Goal: Task Accomplishment & Management: Manage account settings

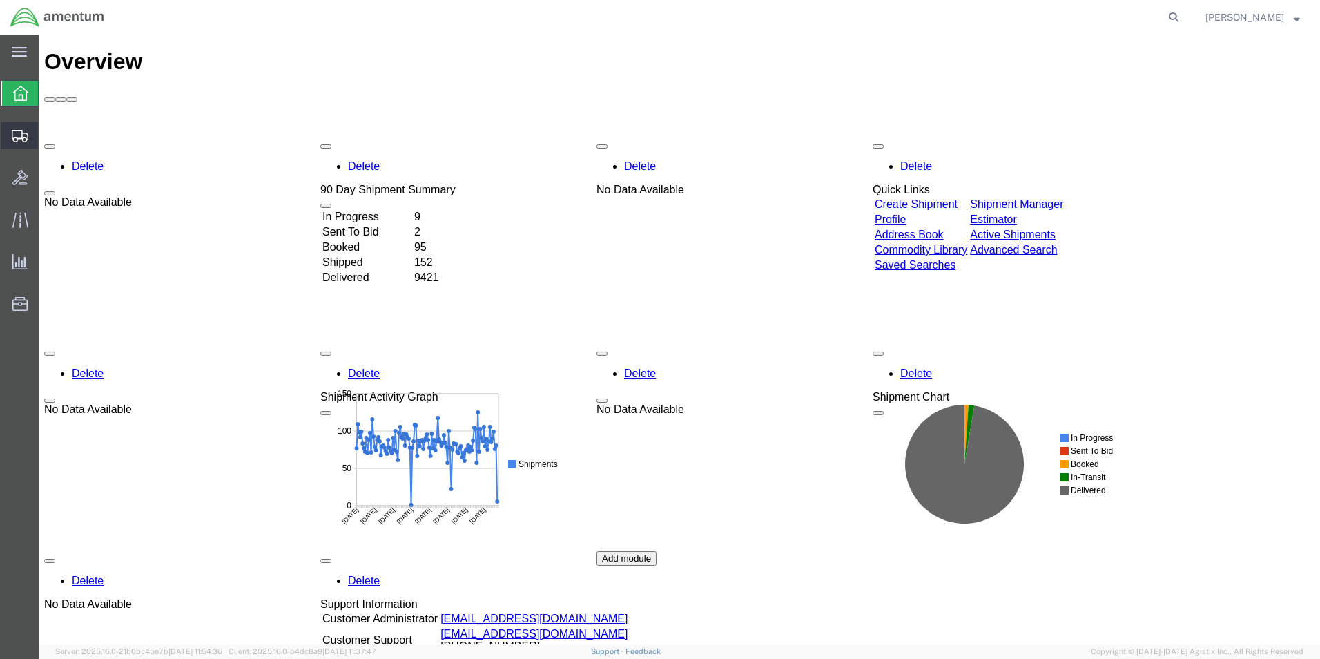
click at [0, 0] on span "Create from Template" at bounding box center [0, 0] width 0 height 0
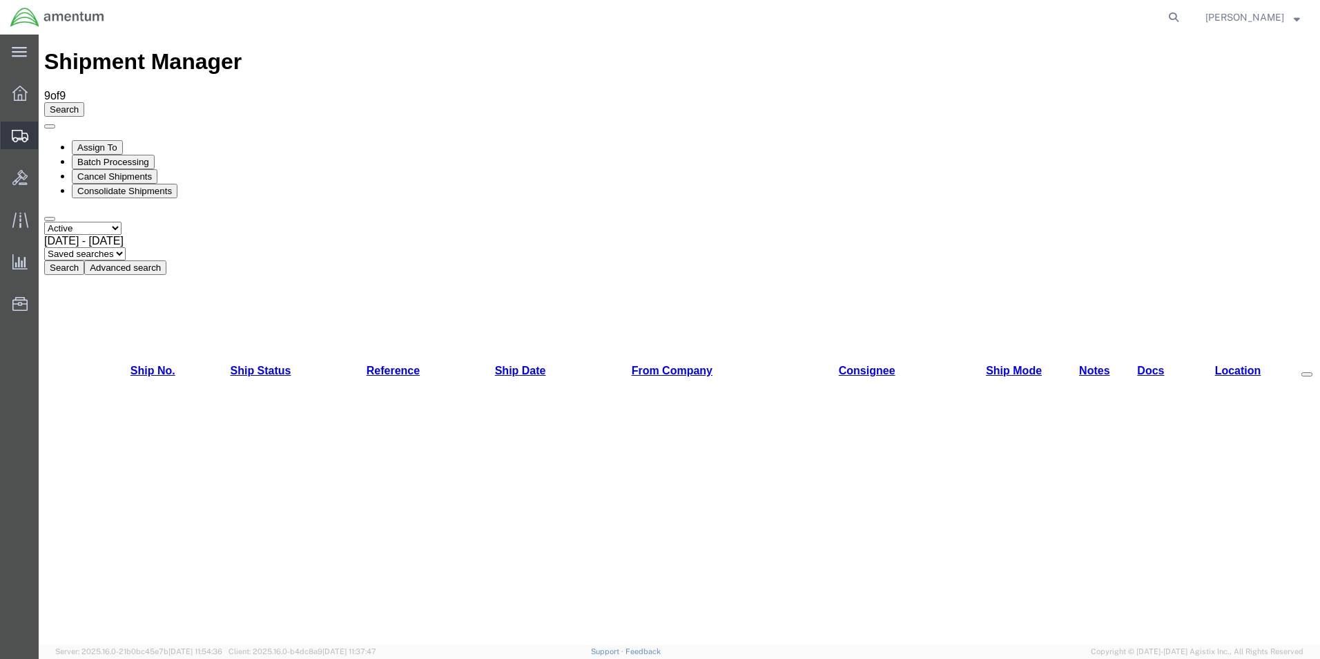
click at [0, 0] on span "Shipment Manager" at bounding box center [0, 0] width 0 height 0
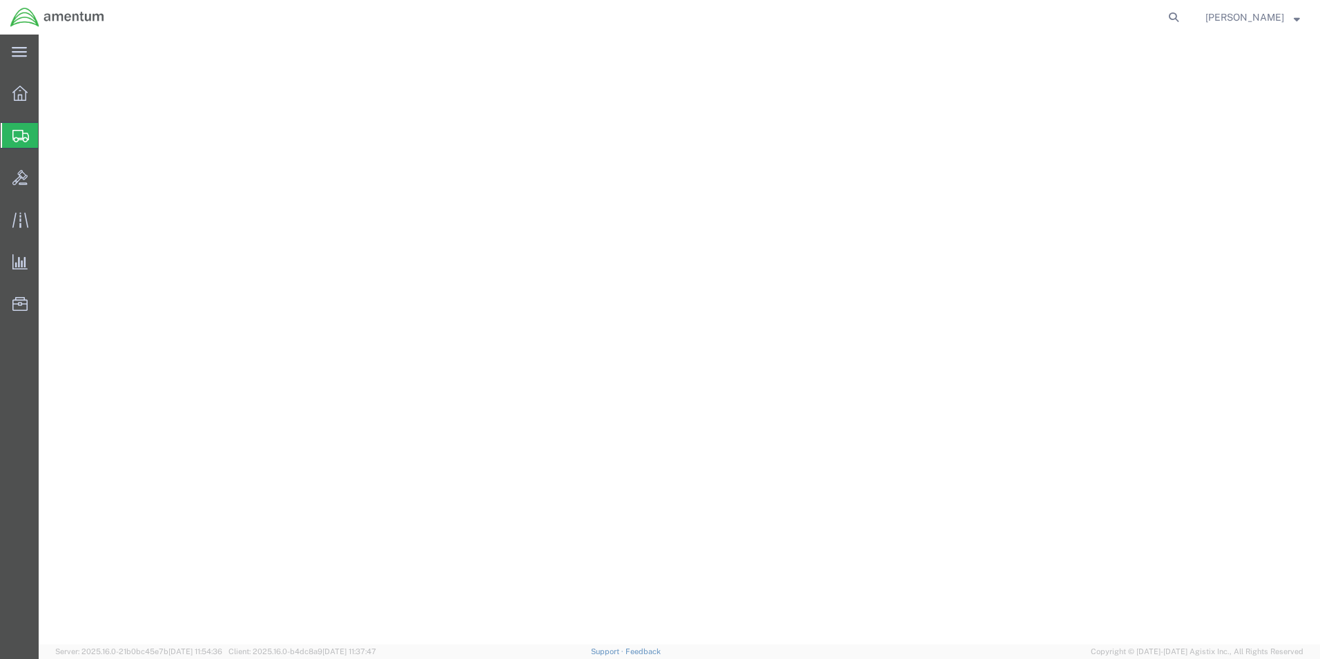
click at [0, 0] on span "Shipment Manager" at bounding box center [0, 0] width 0 height 0
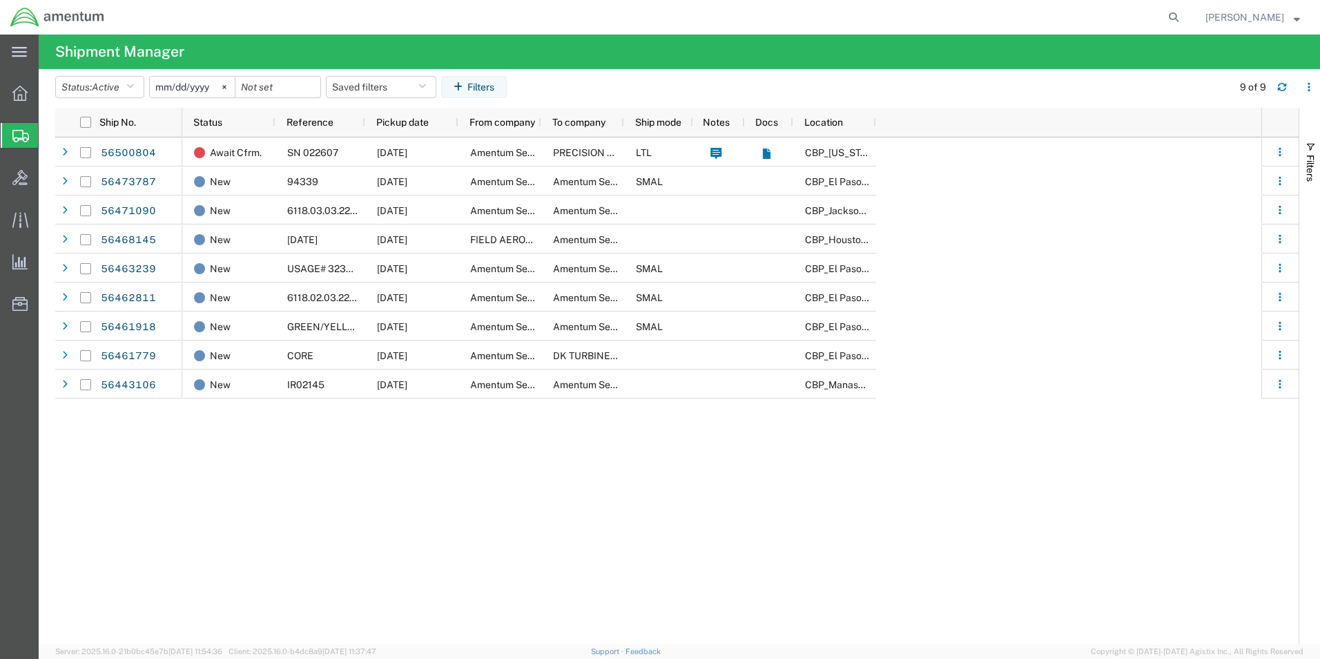
click at [0, 0] on span "Create Shipment" at bounding box center [0, 0] width 0 height 0
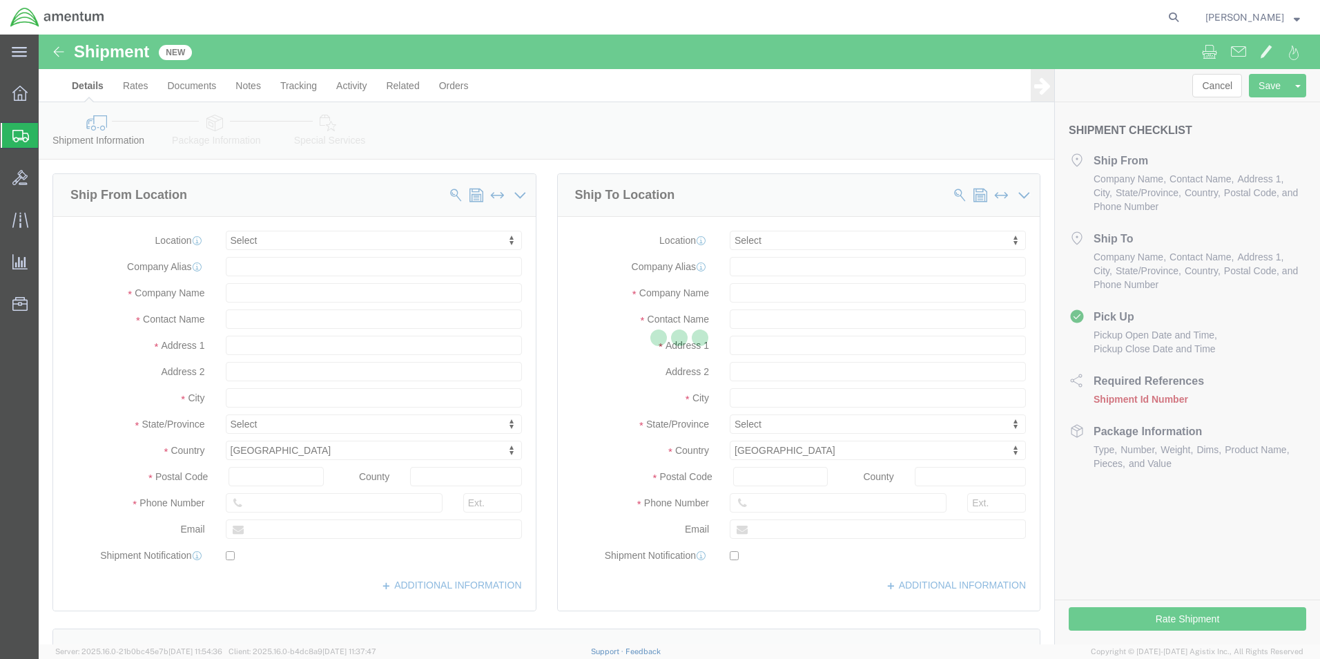
select select
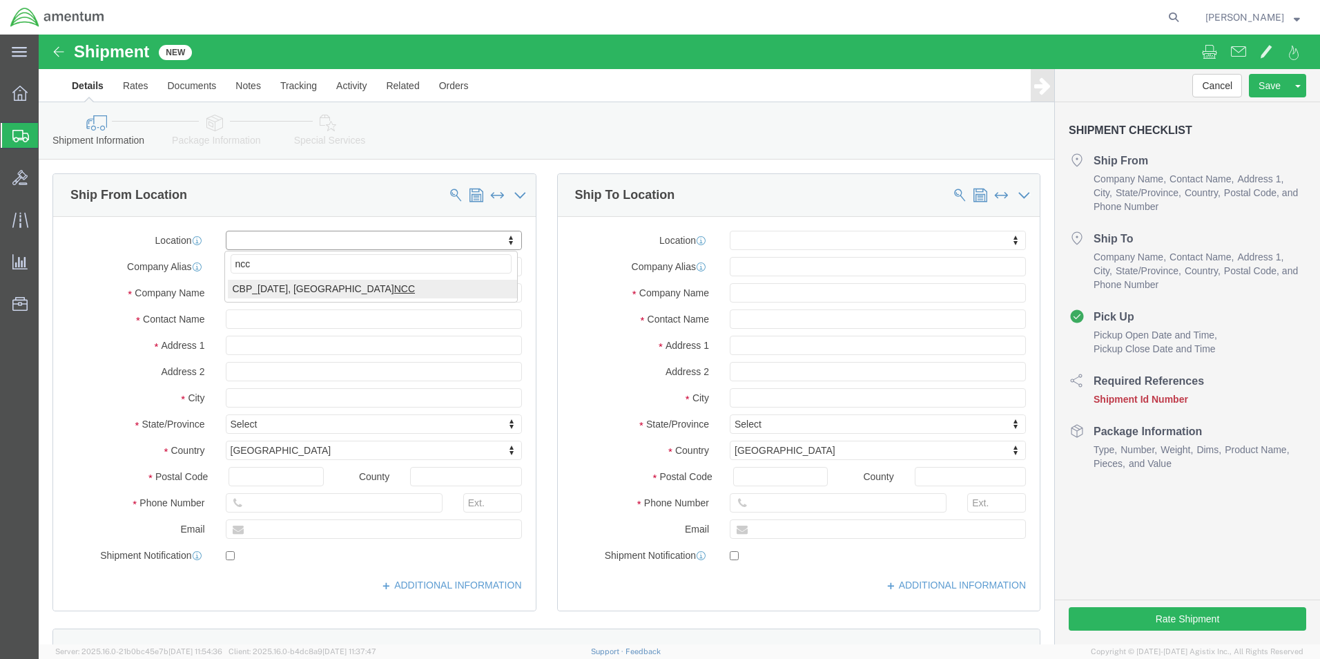
type input "ncc"
select select "69291"
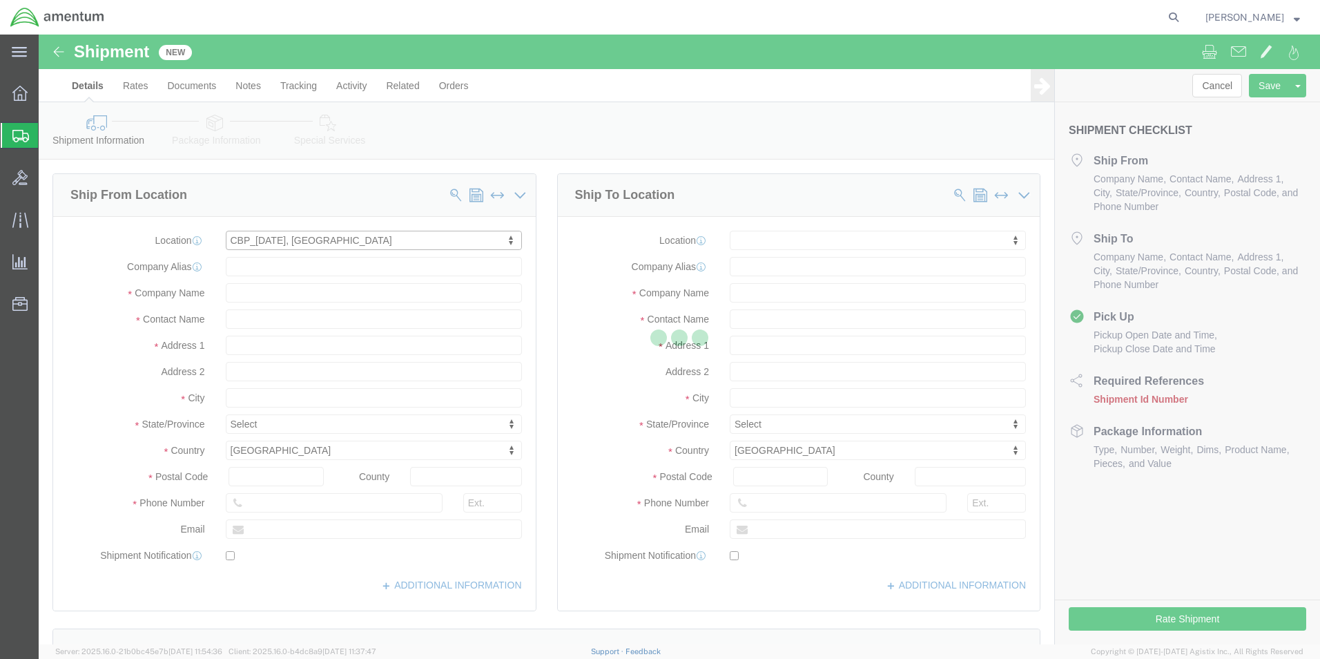
select select "[GEOGRAPHIC_DATA]"
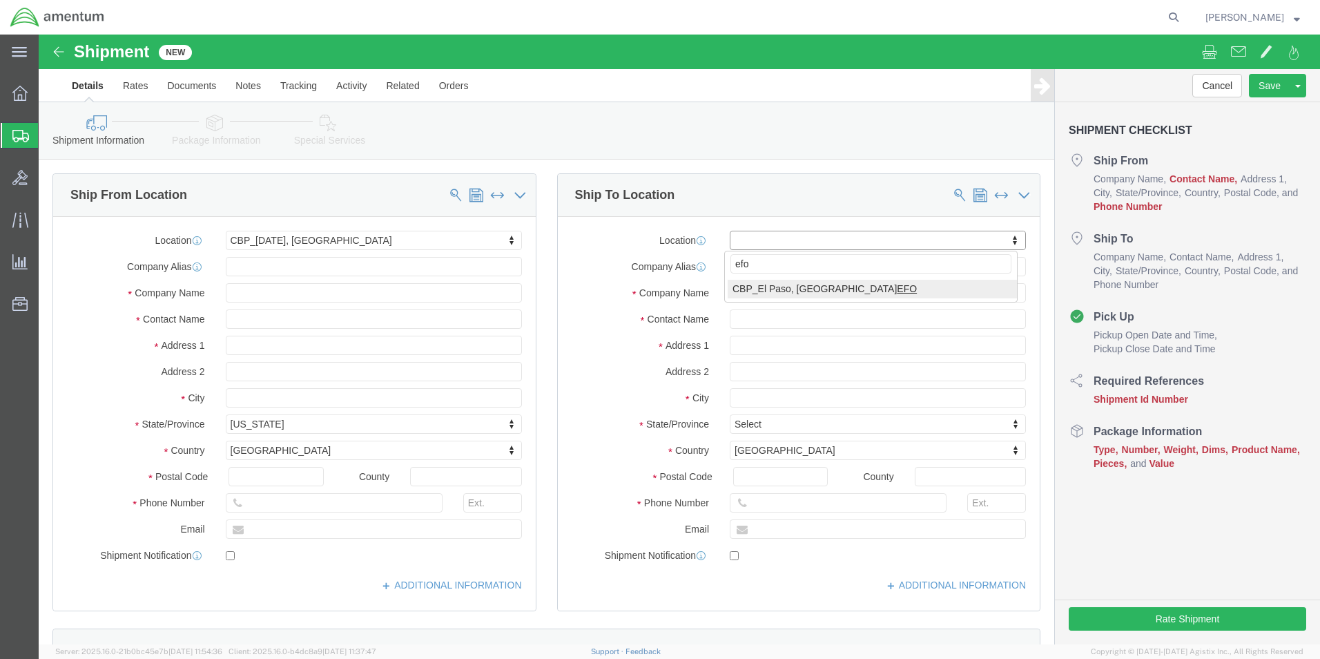
type input "efo"
select select "49831"
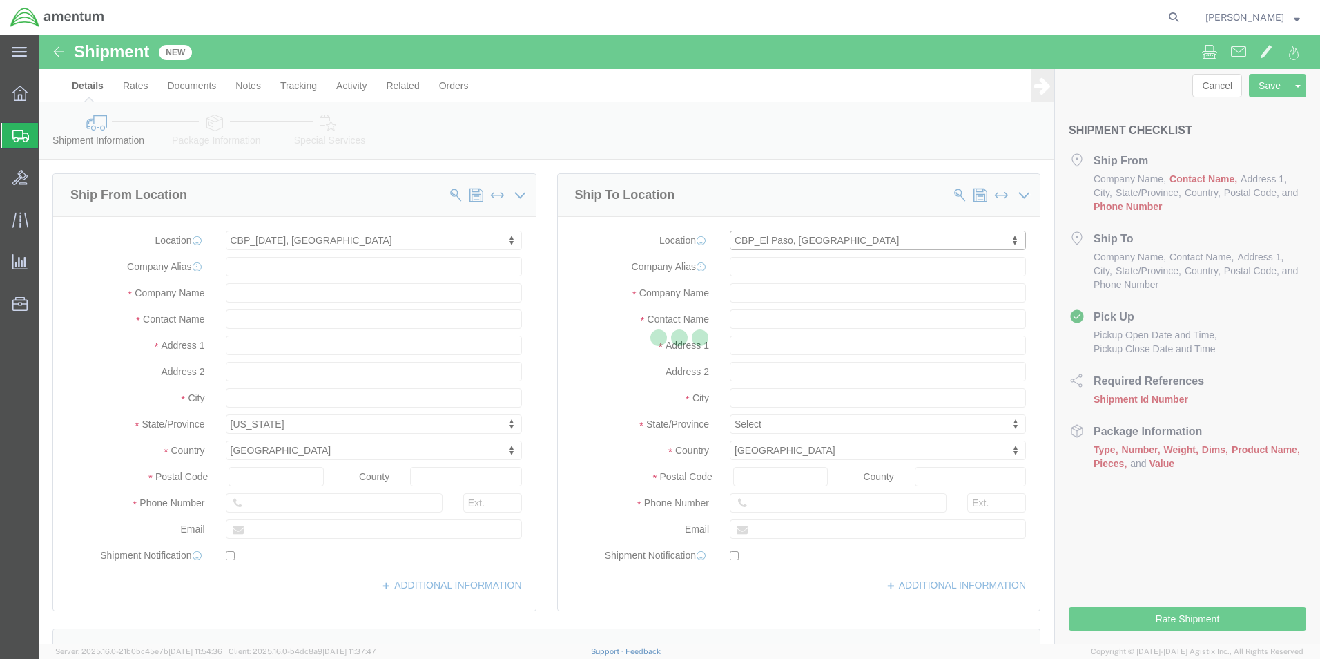
select select "[GEOGRAPHIC_DATA]"
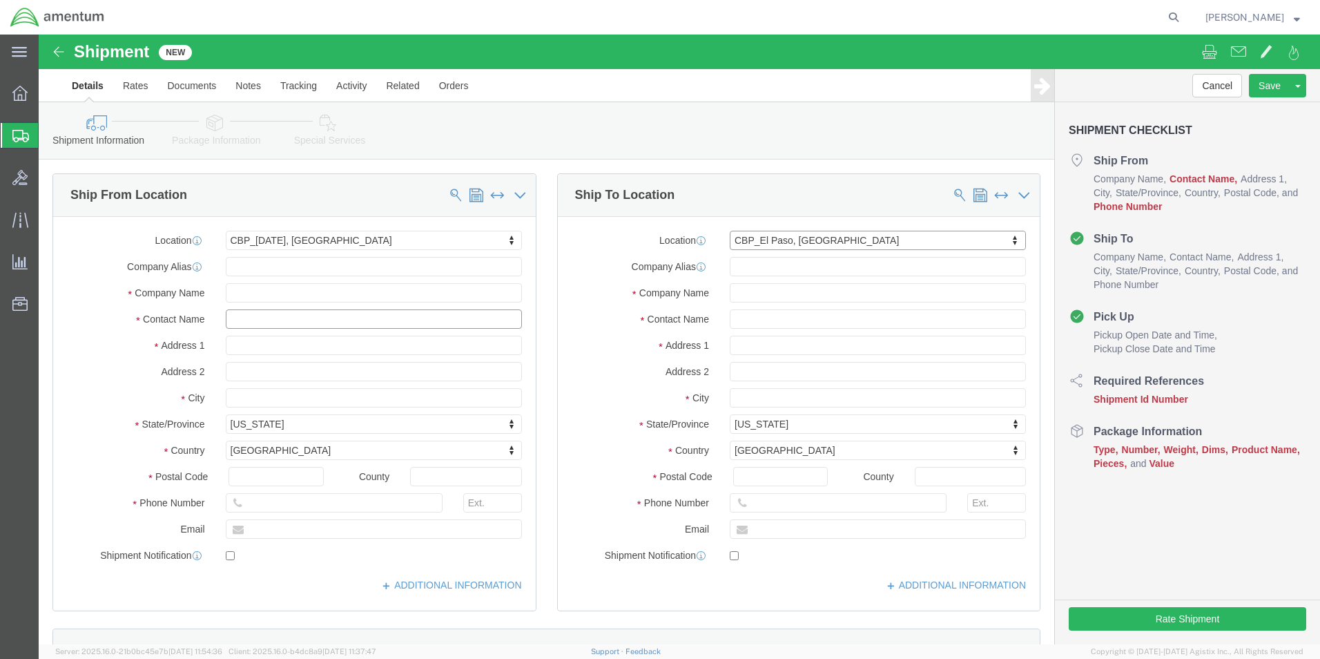
click input "text"
type input "[PERSON_NAME]"
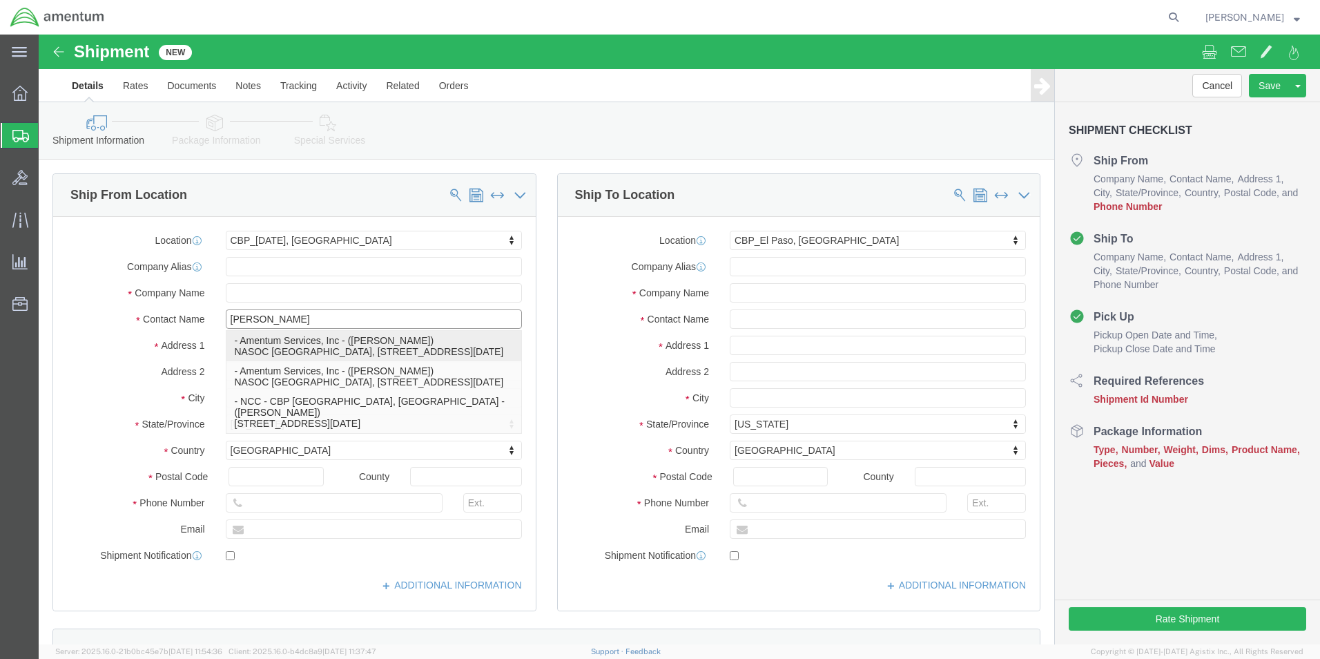
click p "- Amentum Services, Inc - ([PERSON_NAME]) NASOC [GEOGRAPHIC_DATA], [STREET_ADDR…"
select select
select select "[GEOGRAPHIC_DATA]"
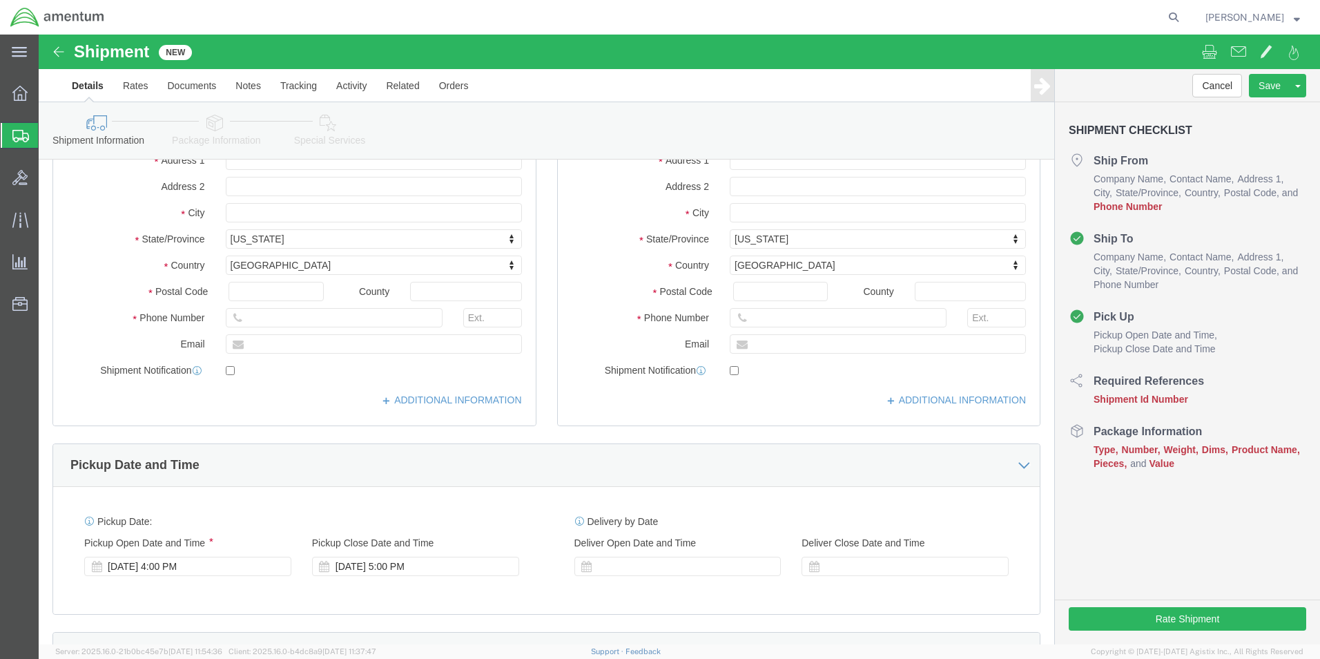
scroll to position [207, 0]
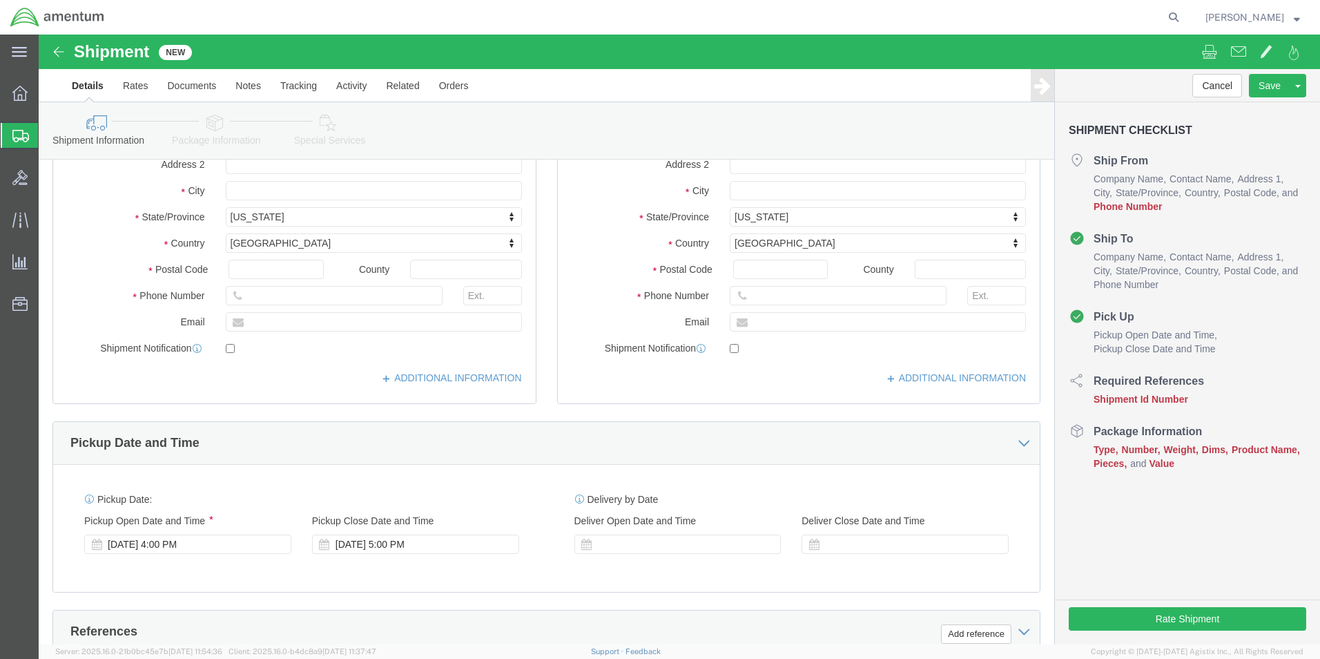
type input "[PERSON_NAME]"
click input "text"
type input "3616986915"
click div "Location [GEOGRAPHIC_DATA], [GEOGRAPHIC_DATA] My Profile Location [PHONE_NUMBER…"
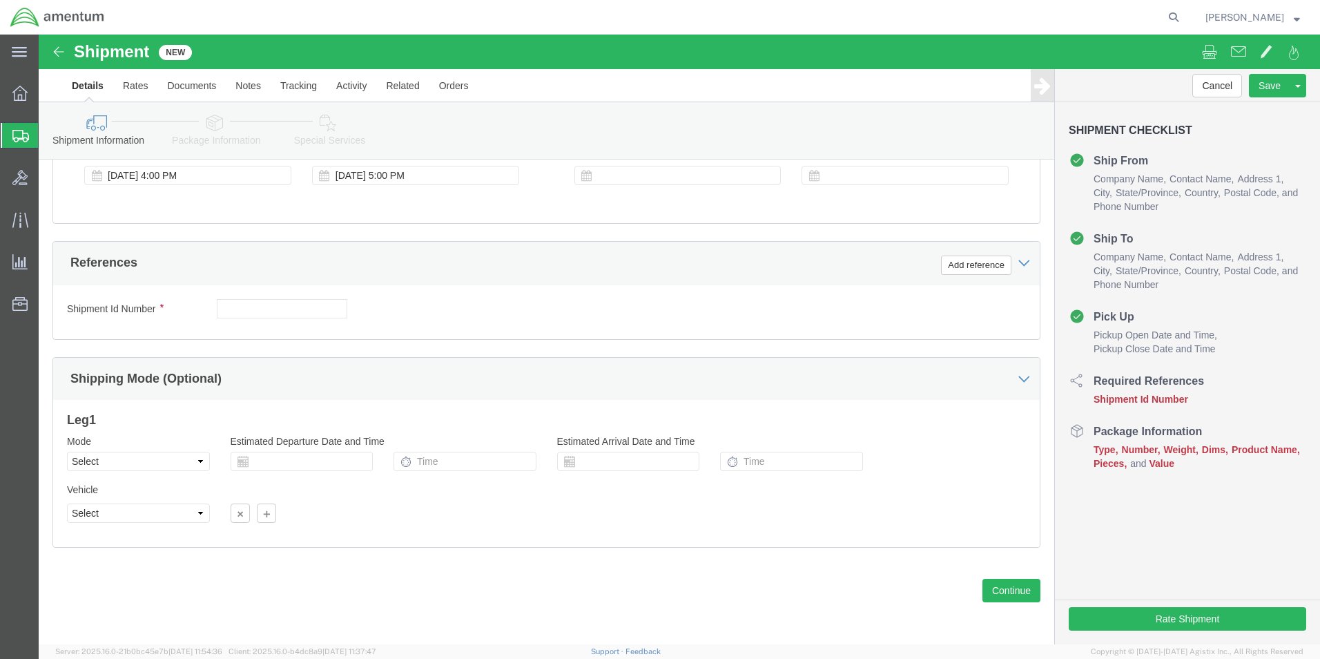
scroll to position [507, 0]
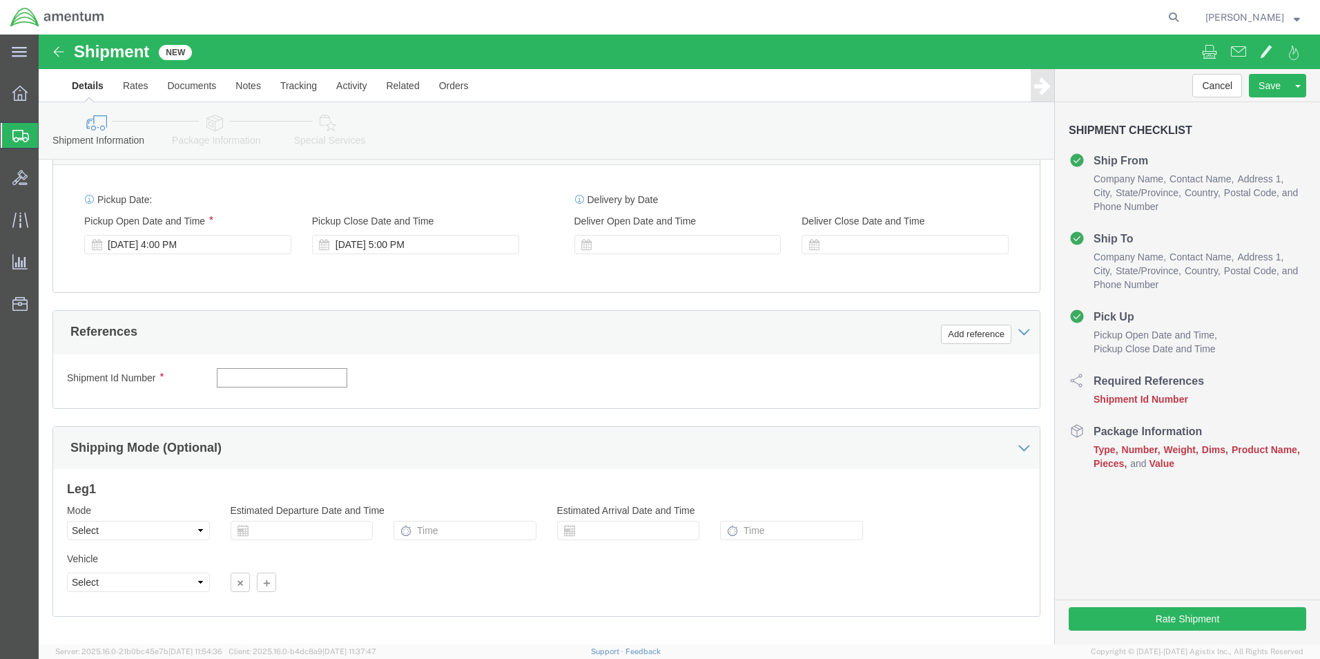
click input "text"
type input "5"
type input "9"
click input "text"
paste input "324531"
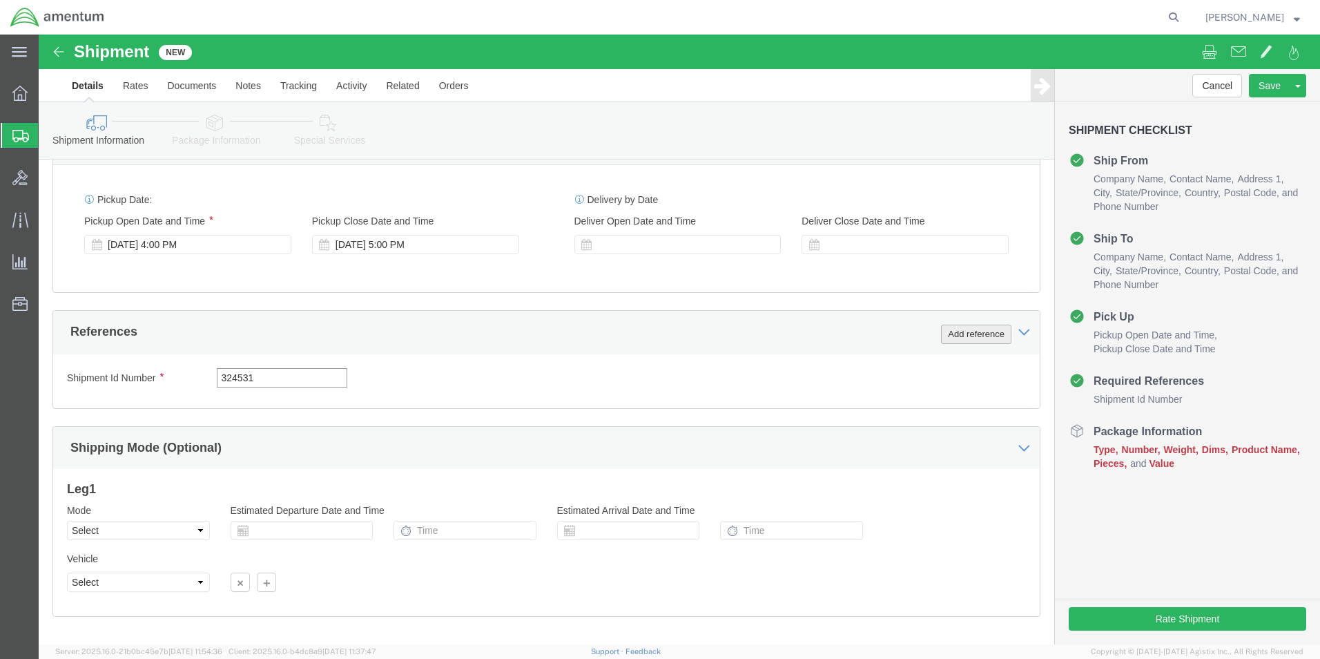
type input "324531"
click button "Add reference"
click select "Select Account Type Activity ID Airline Appointment Number ASN Batch Request # …"
select select "CUSTREF"
click select "Select Account Type Activity ID Airline Appointment Number ASN Batch Request # …"
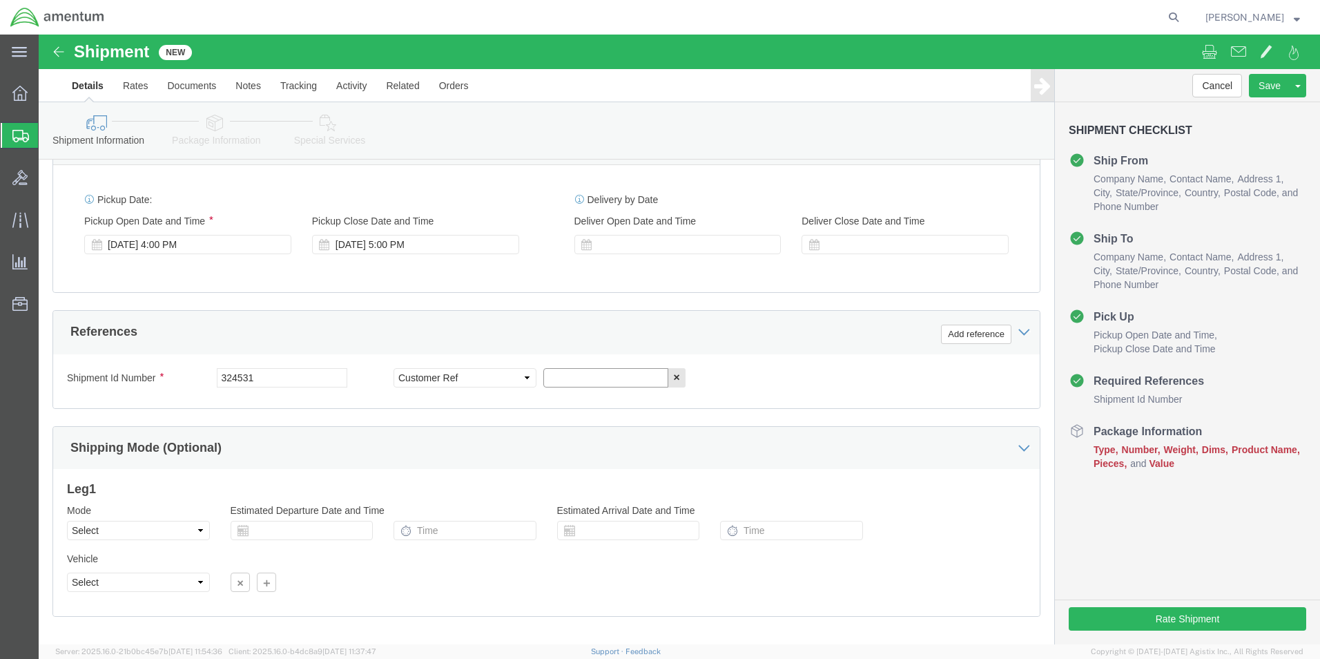
click input "text"
paste input "324531"
type input "324531"
click button "Add reference"
click select "Select Account Type Activity ID Airline Appointment Number ASN Batch Request # …"
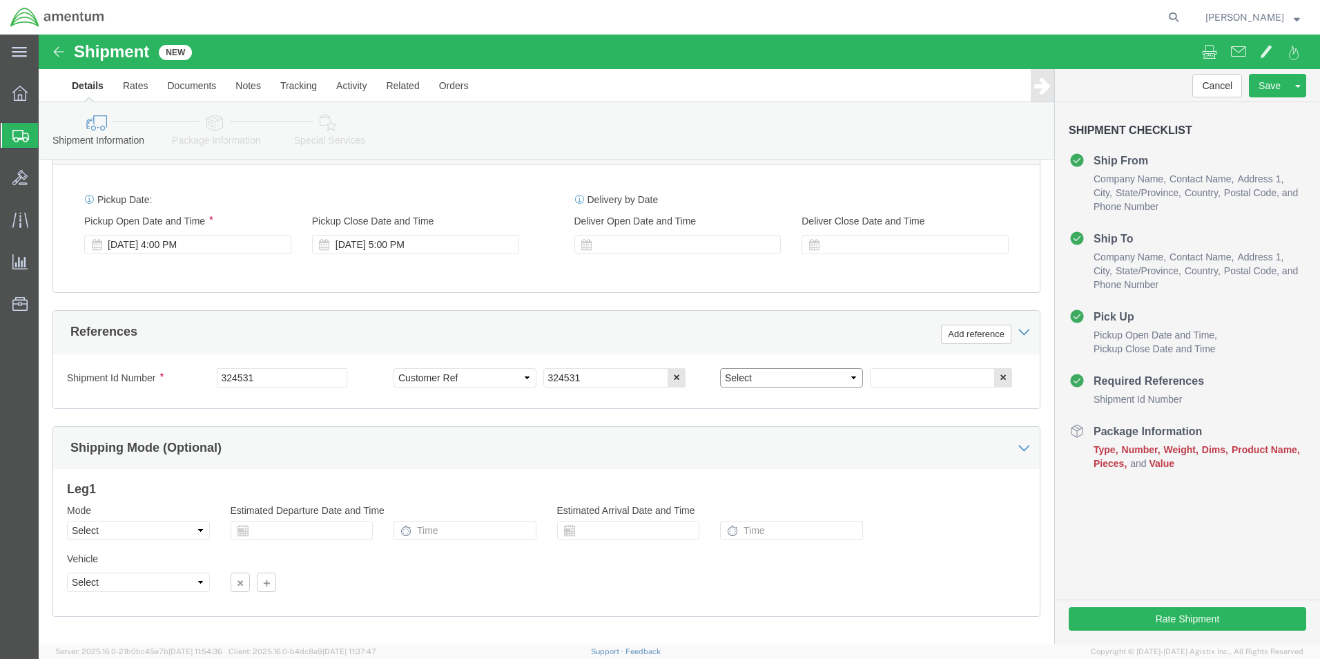
select select "DEPT"
click select "Select Account Type Activity ID Airline Appointment Number ASN Batch Request # …"
click input "text"
type input "CBP"
click button "Add reference"
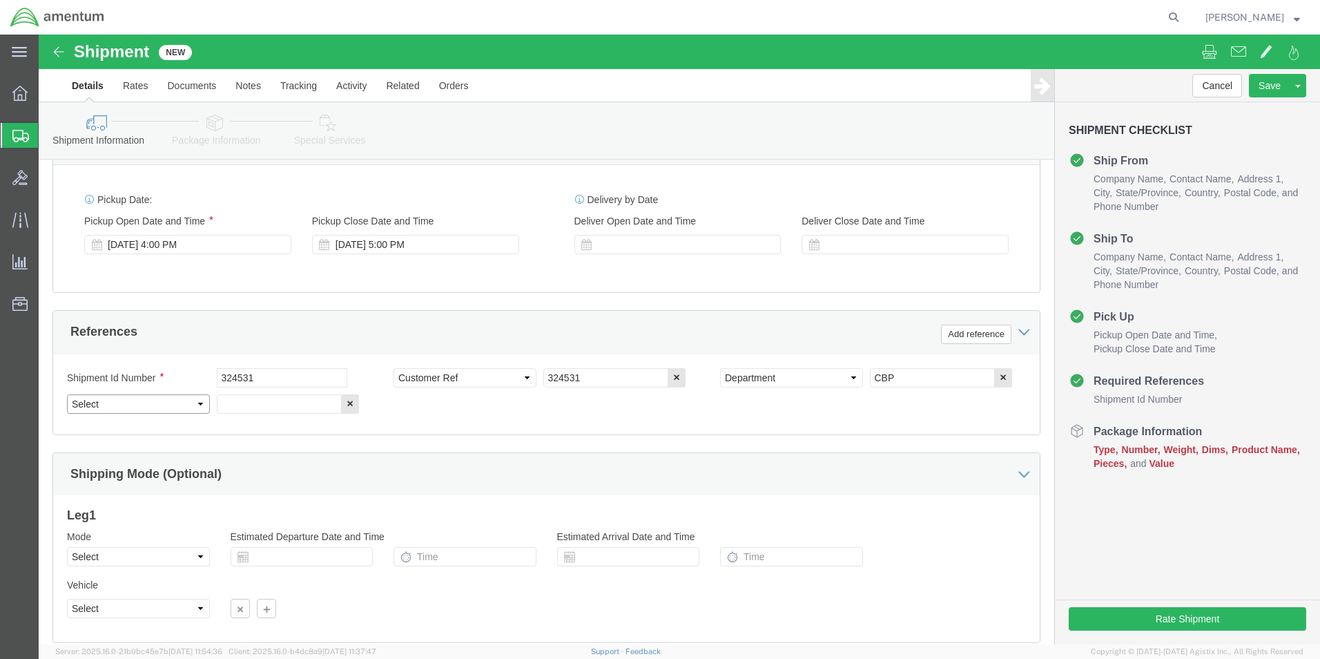
click select "Select Account Type Activity ID Airline Appointment Number ASN Batch Request # …"
select select "PROJNUM"
click select "Select Account Type Activity ID Airline Appointment Number ASN Batch Request # …"
click input "text"
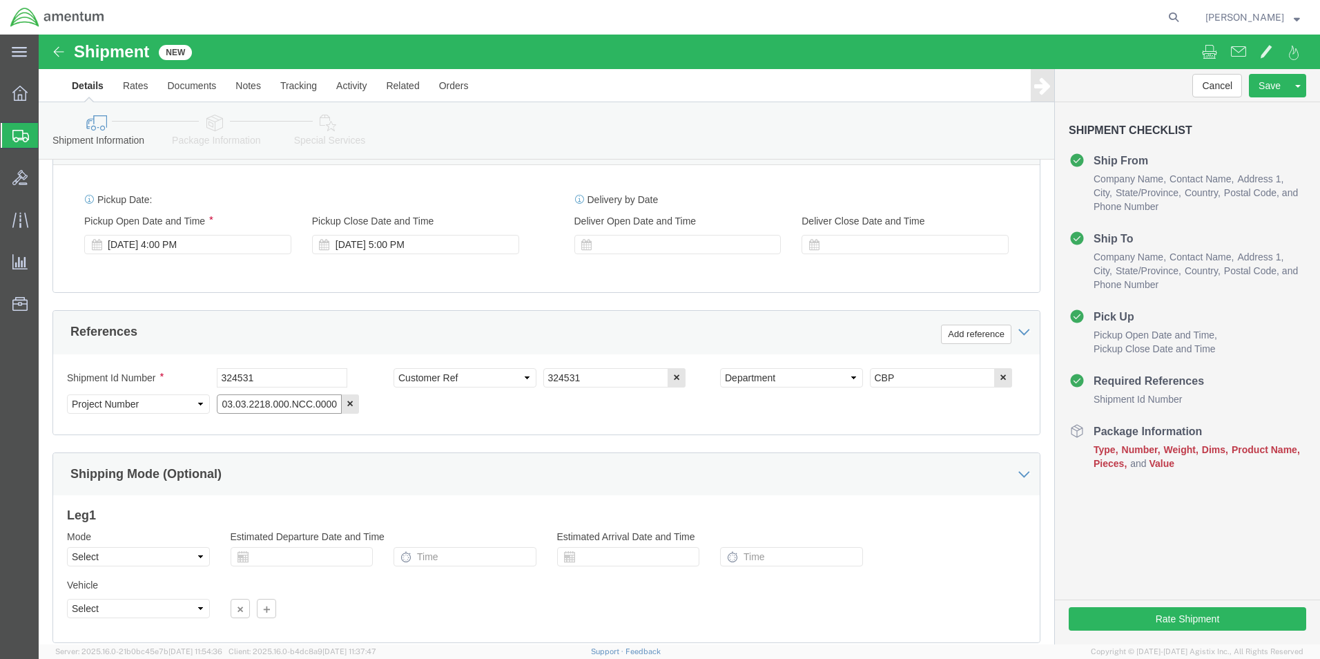
click input "6118.03.03.2218.000.NCC.0000"
type input "6118.03.03.2218.000.NCC.0000"
click button "Rate Shipment"
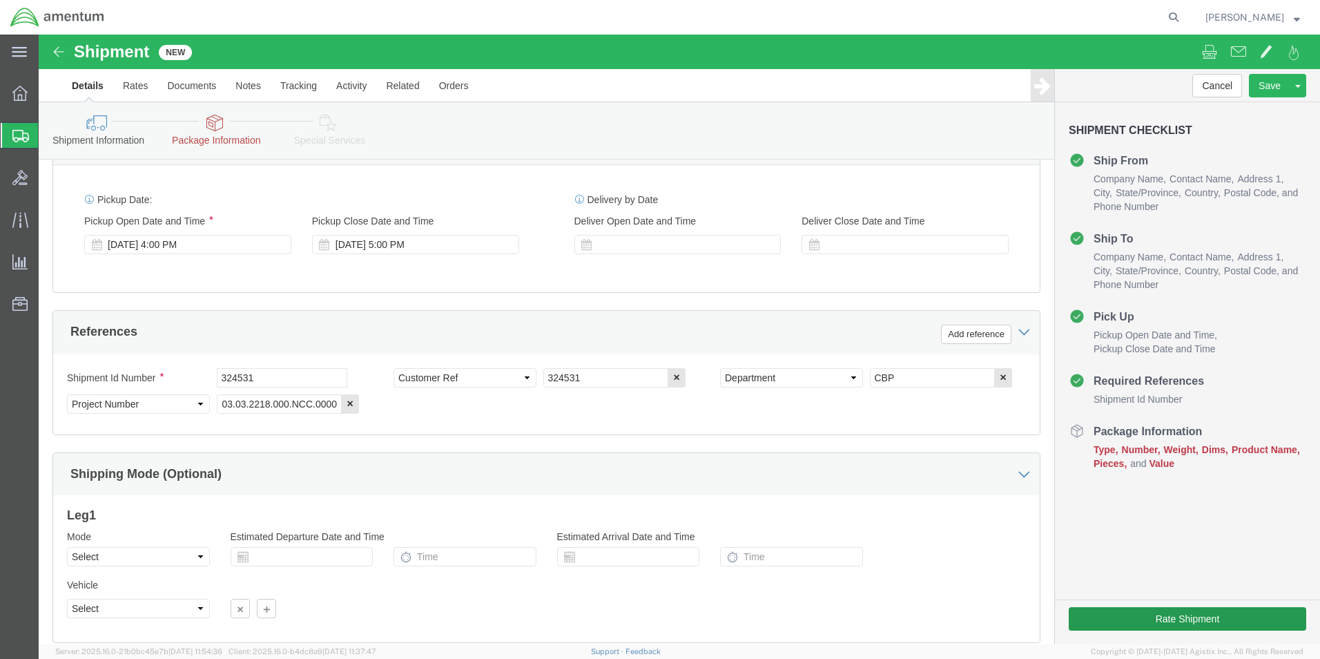
scroll to position [0, 0]
click div "Mode Select Air Less than Truckload Multi-Leg Ocean Freight Rail Small Parcel T…"
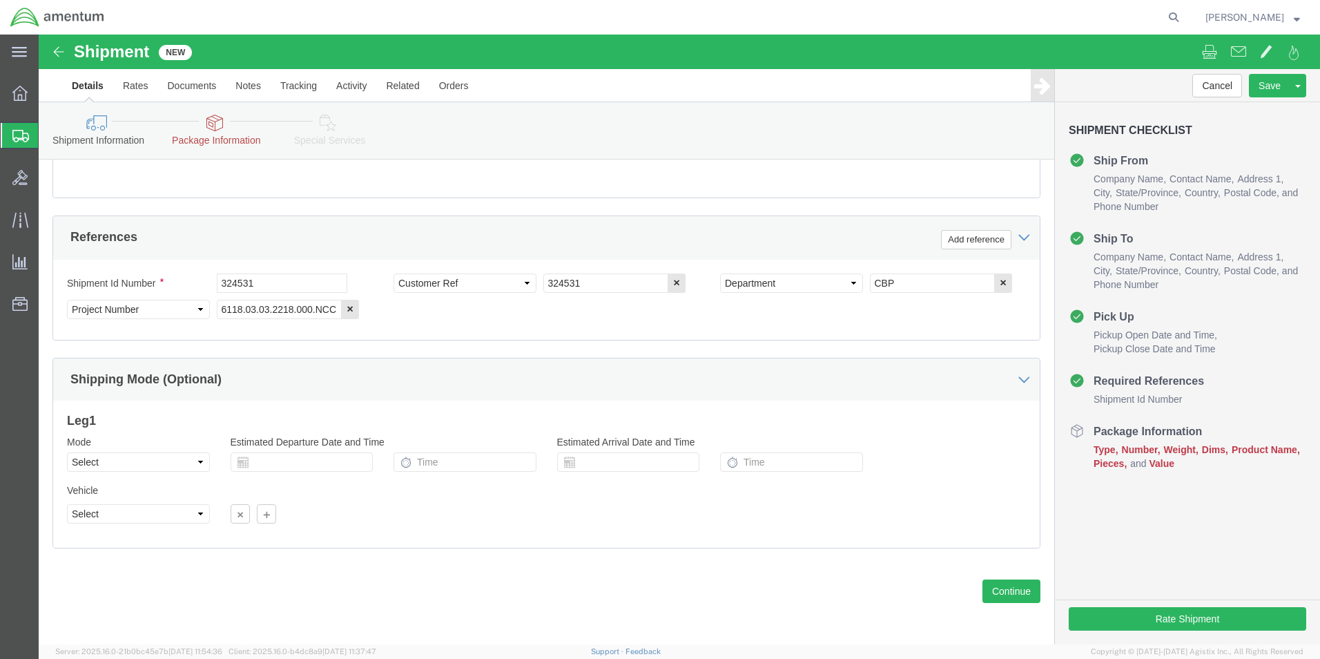
scroll to position [602, 0]
click button "Continue"
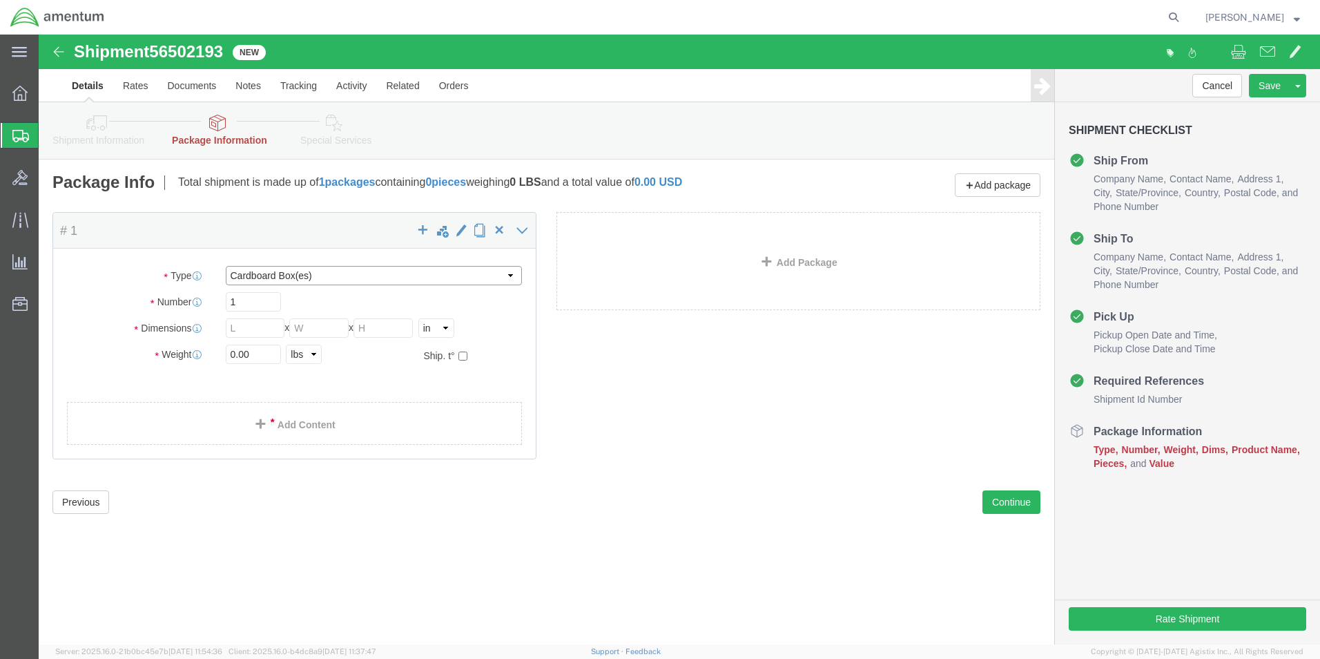
click select "Select BCK Boxes Bale(s) Basket(s) Bolt(s) Bottle(s) Buckets Bulk Bundle(s) Can…"
select select "YRPK"
click select "Select BCK Boxes Bale(s) Basket(s) Bolt(s) Bottle(s) Buckets Bulk Bundle(s) Can…"
click input "text"
type input "10"
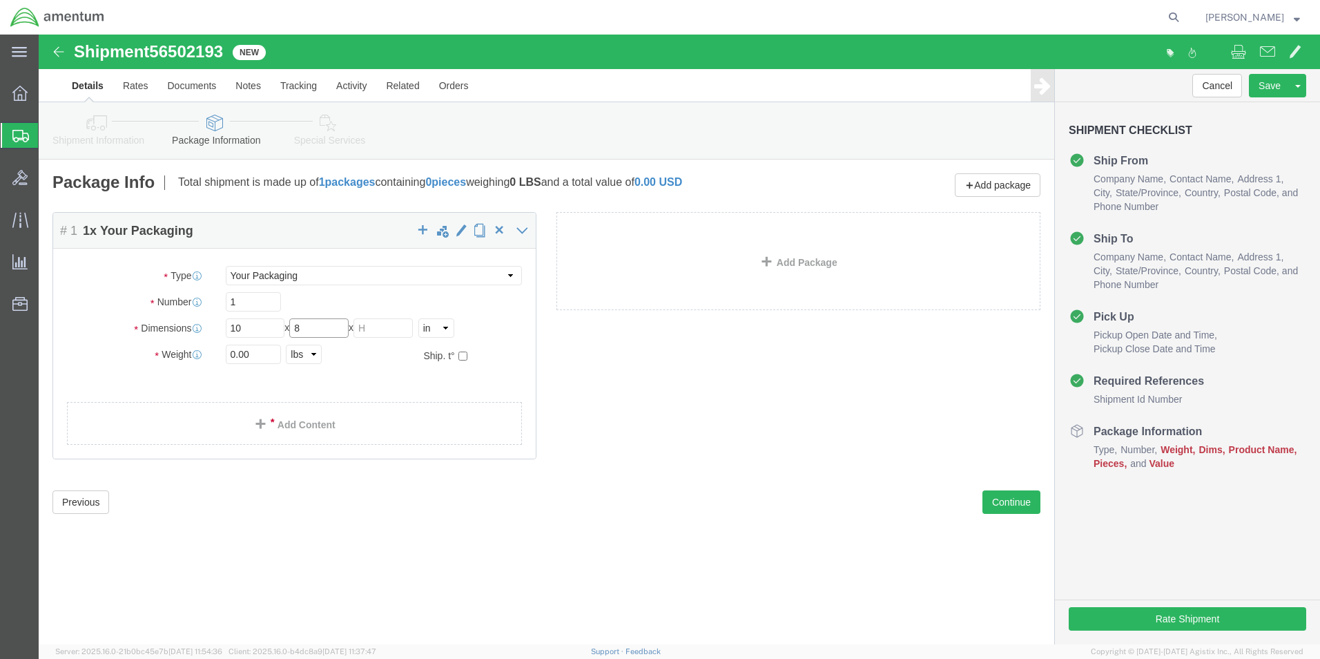
type input "8"
type input "4"
drag, startPoint x: 218, startPoint y: 316, endPoint x: 160, endPoint y: 325, distance: 58.7
click div "Weight Total weight of packages in pounds or kilograms 0.00 Select kgs lbs Ship…"
type input "1.00"
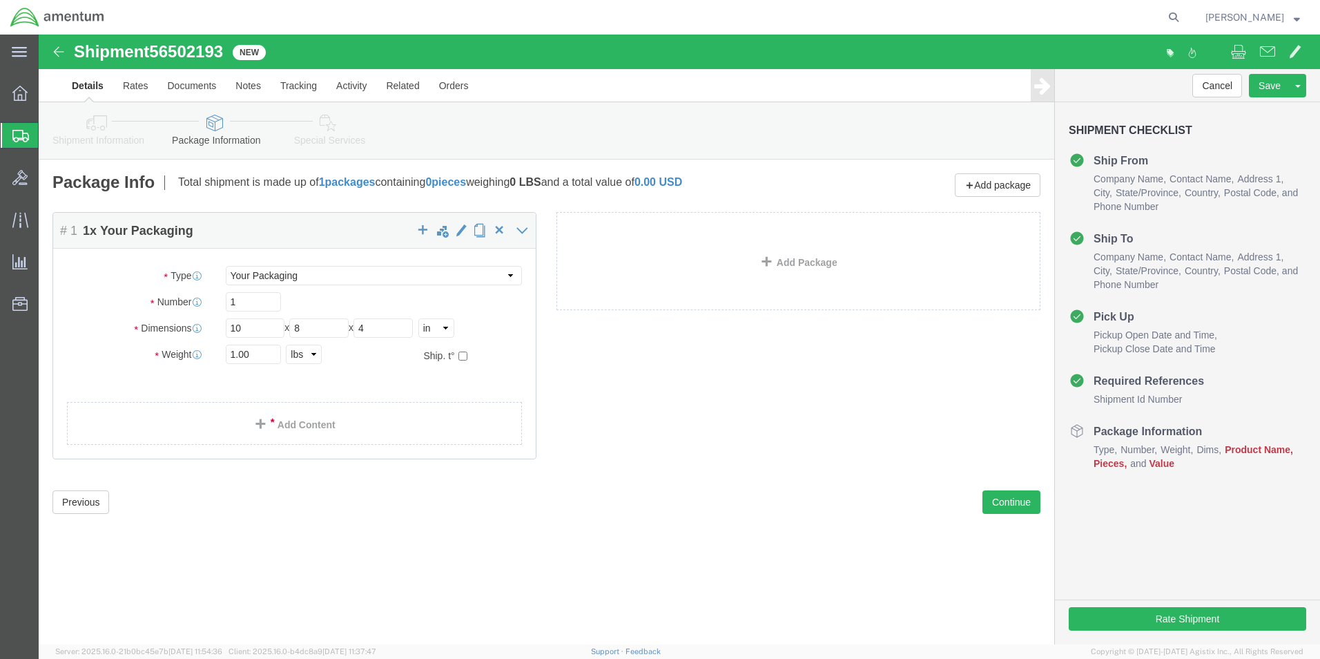
drag, startPoint x: 512, startPoint y: 438, endPoint x: 396, endPoint y: 424, distance: 116.8
click div "Package Content # 1 1 x Your Packaging Package Type Select BCK Boxes Bale(s) Ba…"
click link "Add Content"
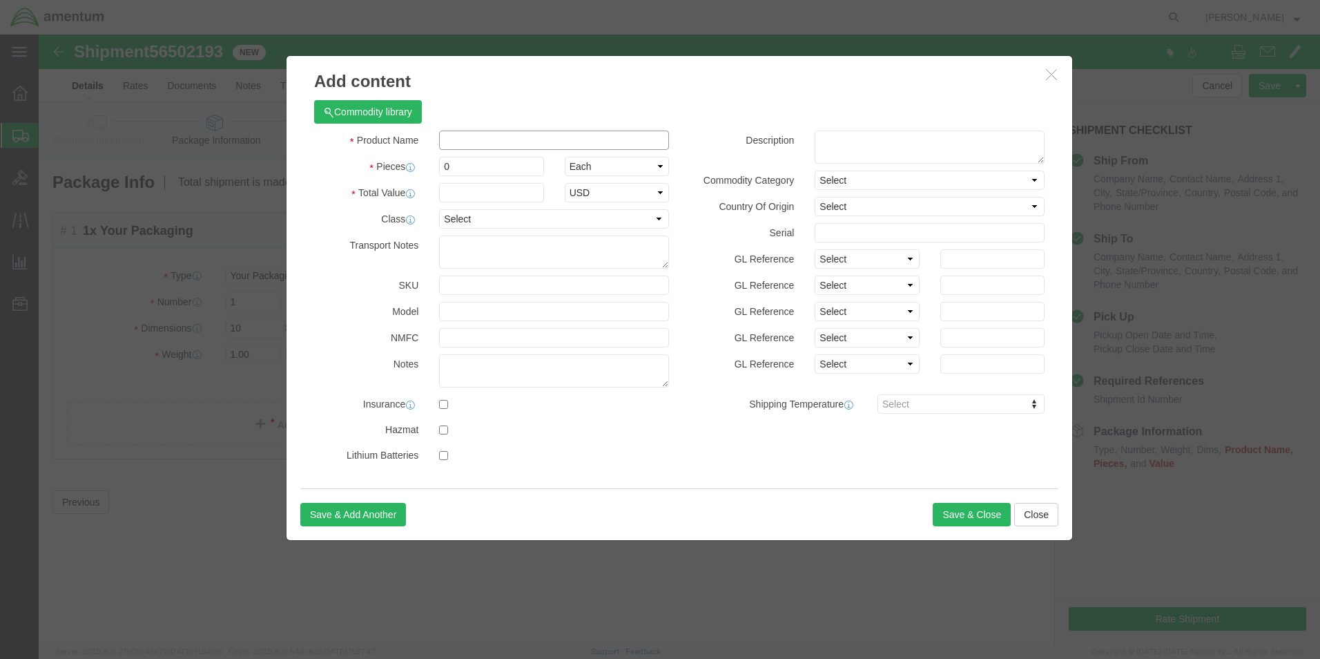
drag, startPoint x: 429, startPoint y: 99, endPoint x: 435, endPoint y: 83, distance: 17.7
click div "Commodity library Product Name Pieces 0 Select Bag Barrels 100Board Feet Bottle…"
type input "AIRCRAFT PARTS"
type input "250"
select select "US"
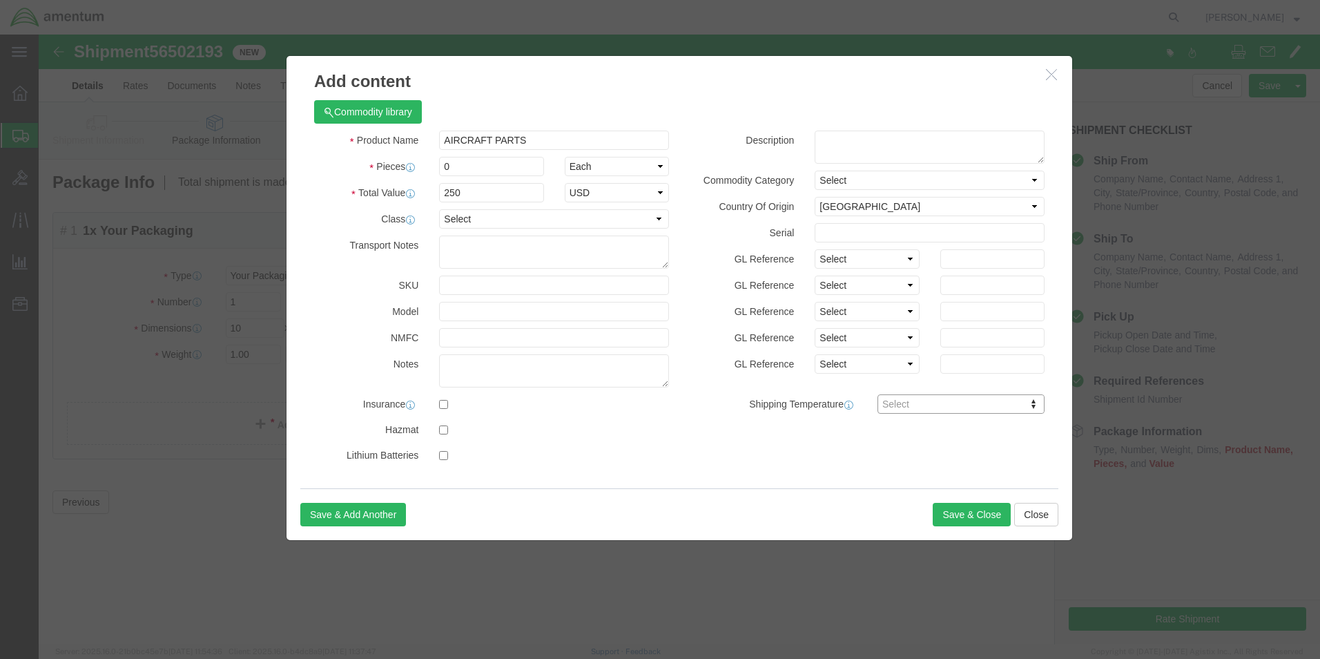
drag, startPoint x: 441, startPoint y: 159, endPoint x: 385, endPoint y: 156, distance: 56.0
drag, startPoint x: 444, startPoint y: 162, endPoint x: 452, endPoint y: 144, distance: 19.1
click input "250"
type input "2"
type input "850"
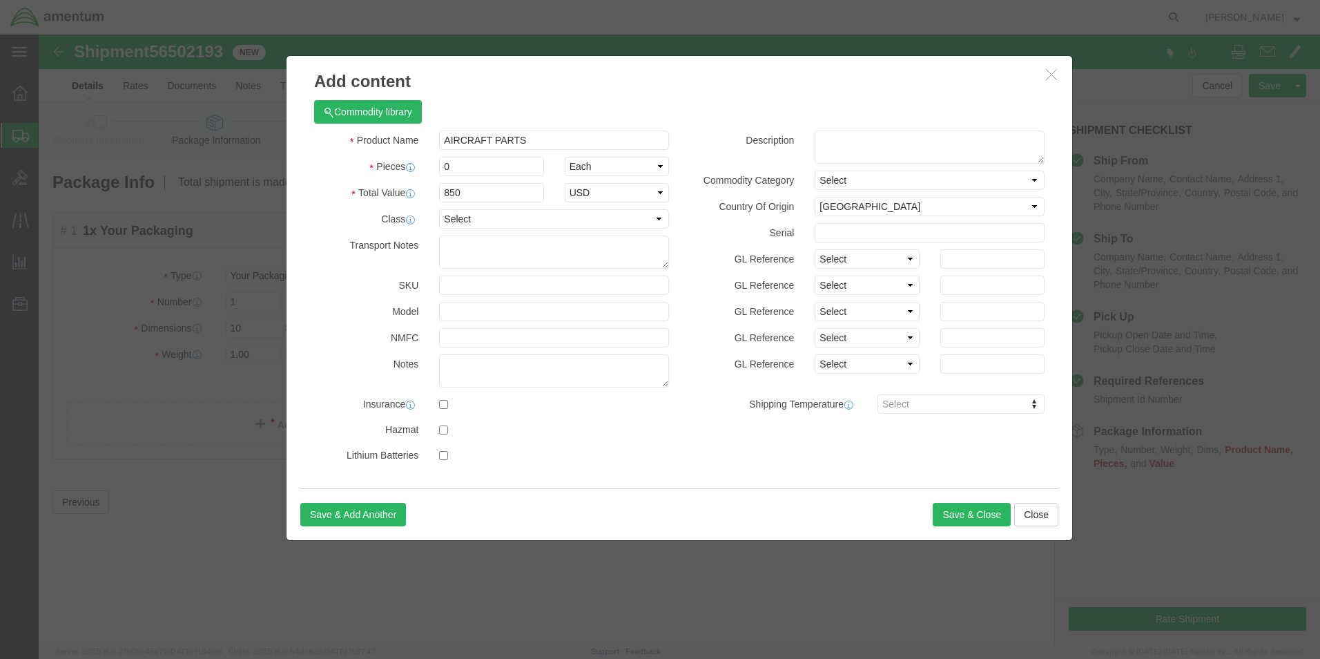
drag, startPoint x: 245, startPoint y: 205, endPoint x: 299, endPoint y: 155, distance: 73.8
click div "Add content Commodity library Product Name AIRCRAFT PARTS Pieces 0 Select Bag B…"
drag, startPoint x: 432, startPoint y: 134, endPoint x: 389, endPoint y: 128, distance: 42.6
click div "Pieces 0 Select Bag Barrels 100Board Feet Bottle Box Blister Pack Carats Can Ca…"
type input "1"
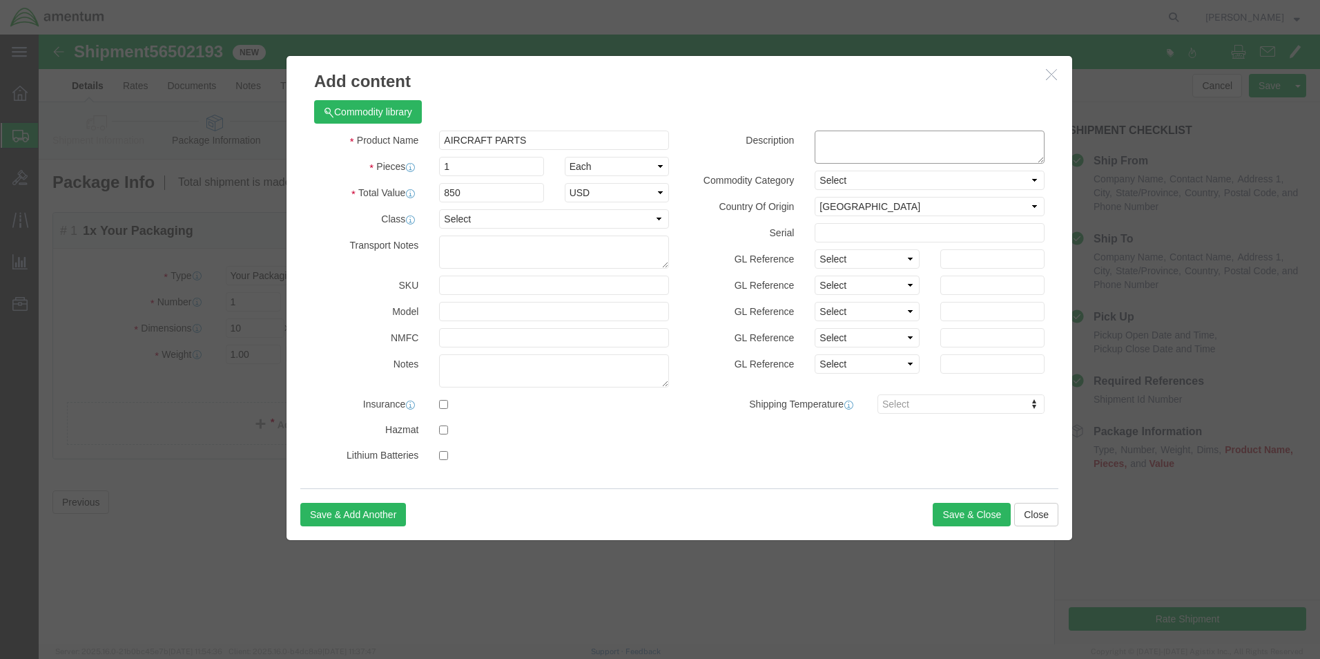
click textarea
type textarea "LOAD METTER"
click button "Save & Close"
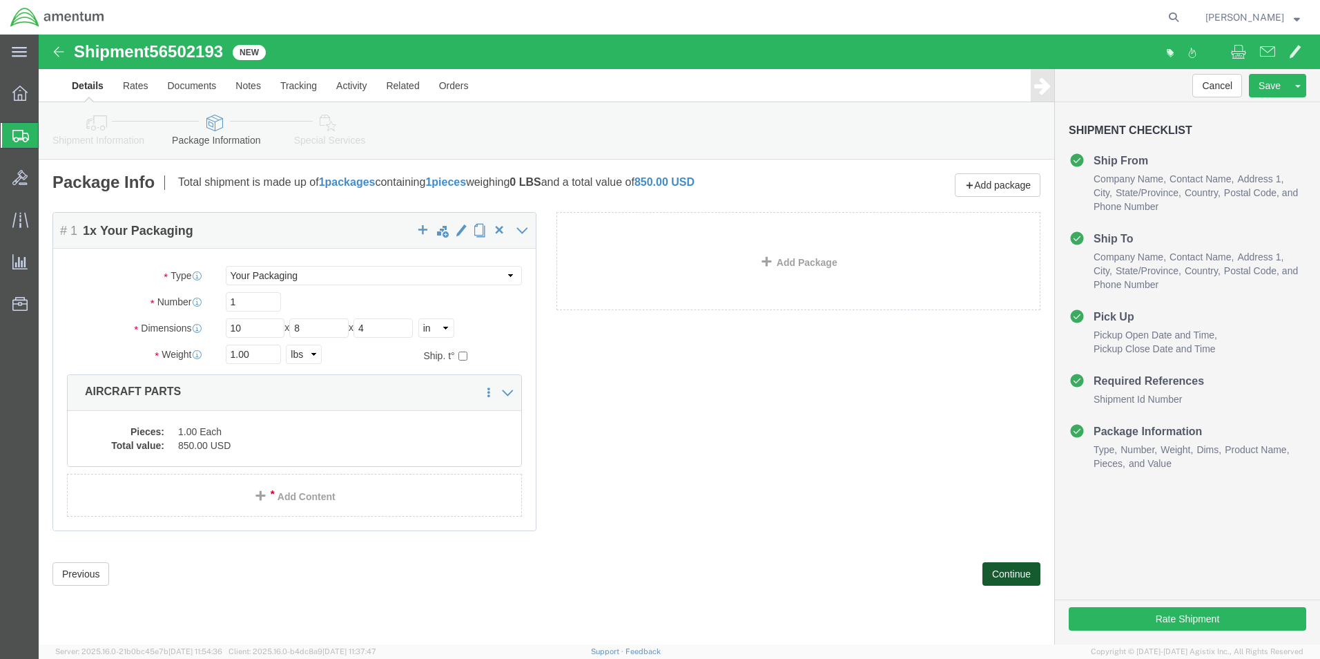
click button "Continue"
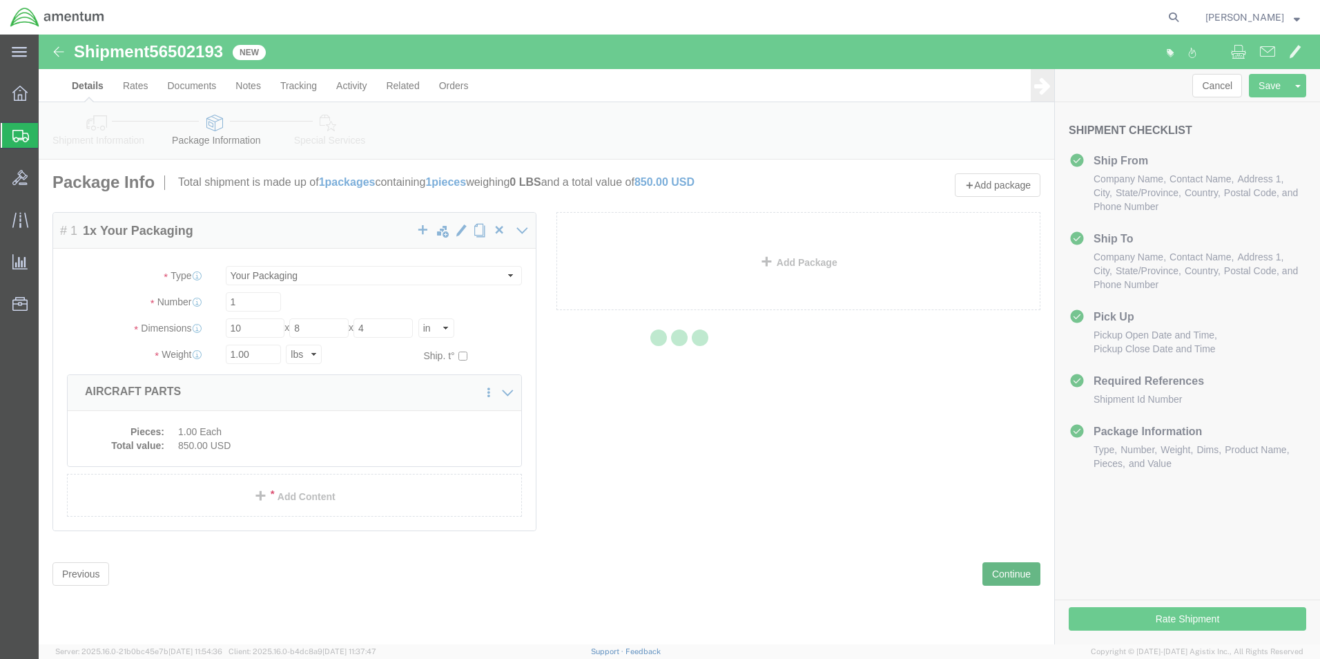
select select
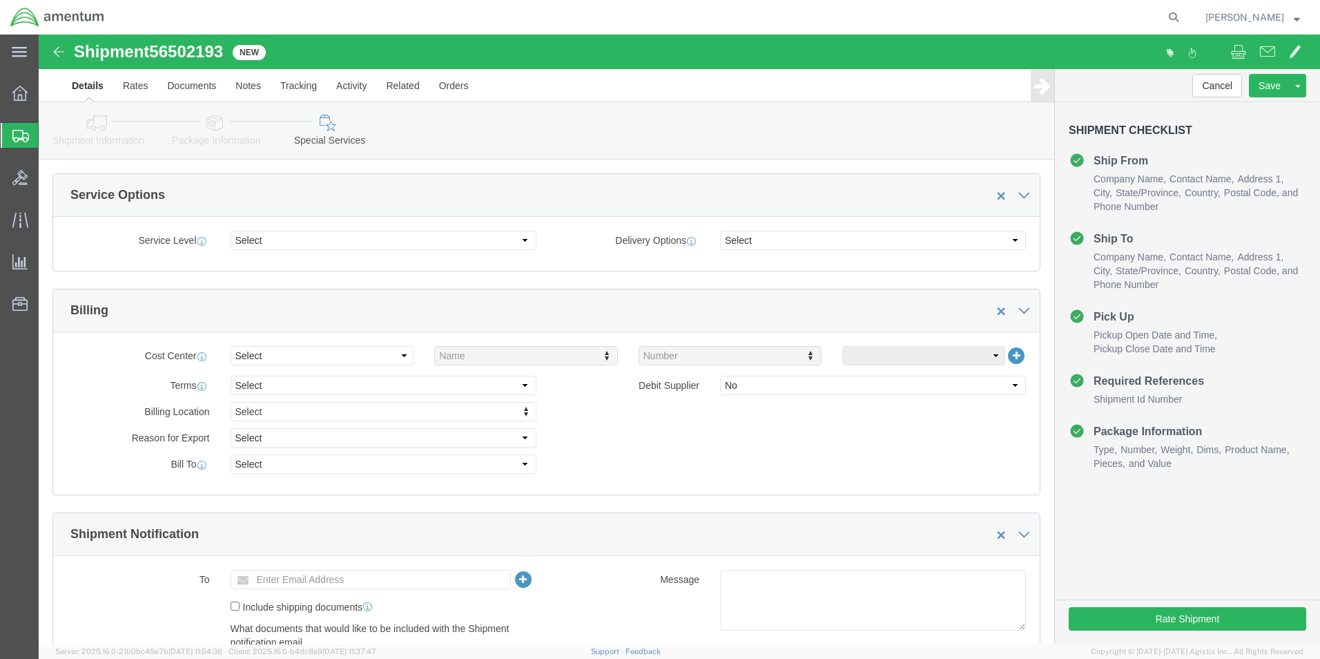
scroll to position [483, 0]
click select "Select Buyer Cost Center Department Operations Number Order Number Sales Person"
select select "COSTCENTER"
click select "Select Buyer Cost Center Department Operations Number Order Number Sales Person"
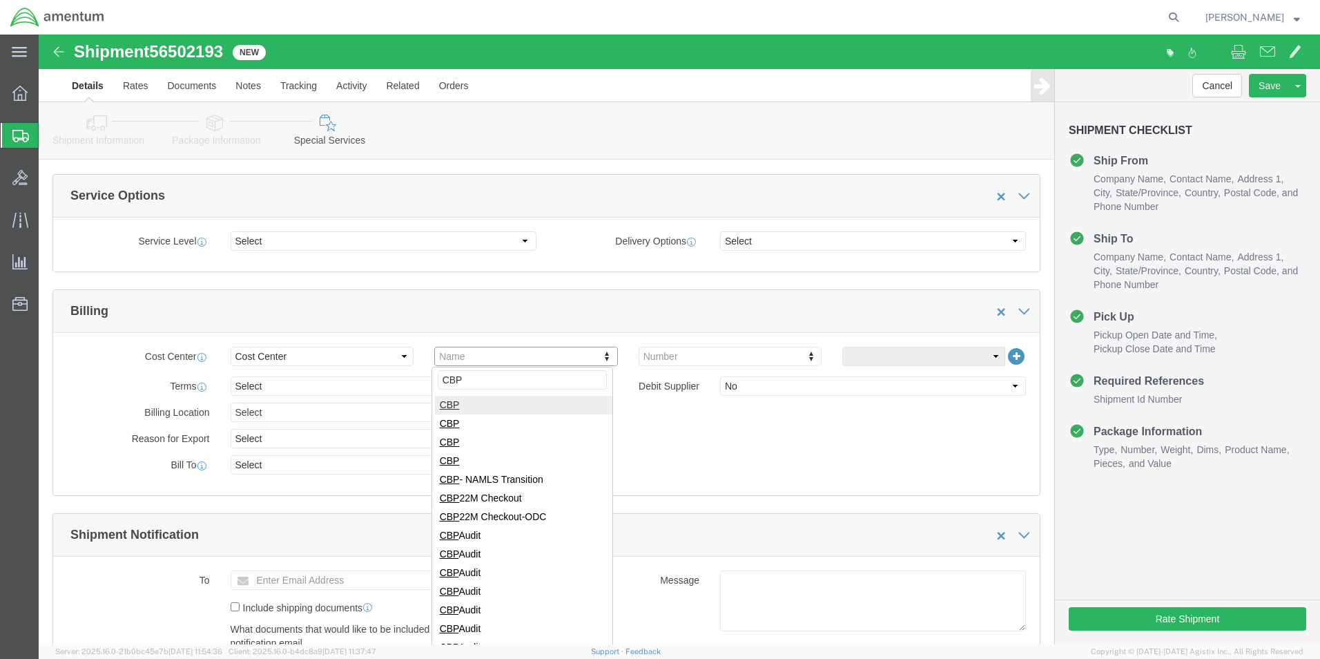
type input "CBP"
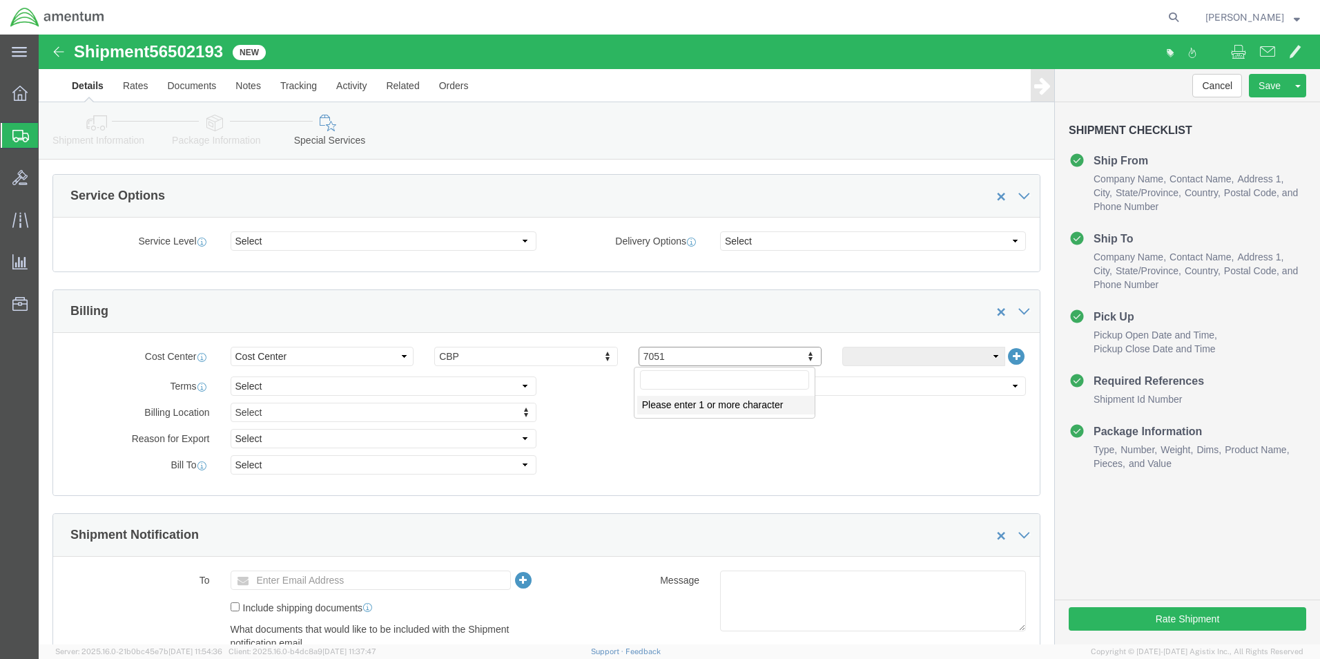
click input "text"
type input "6118.03.03.2219.000.NCC"
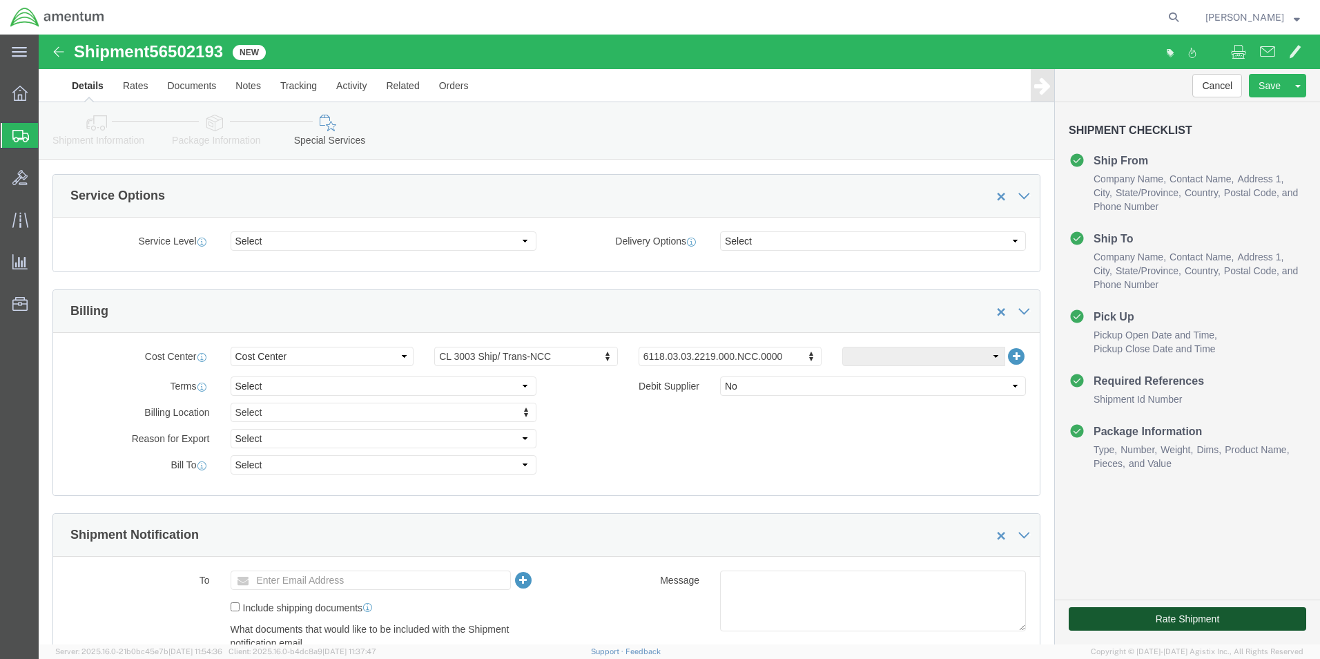
click button "Rate Shipment"
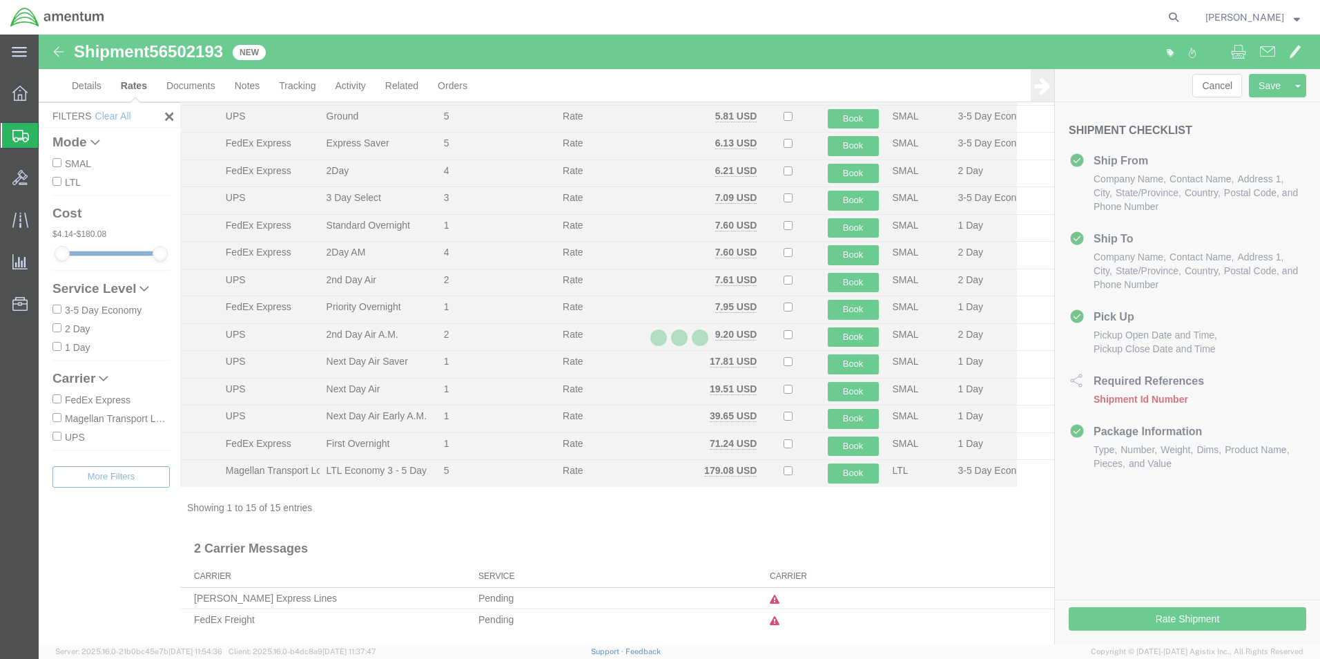
scroll to position [78, 0]
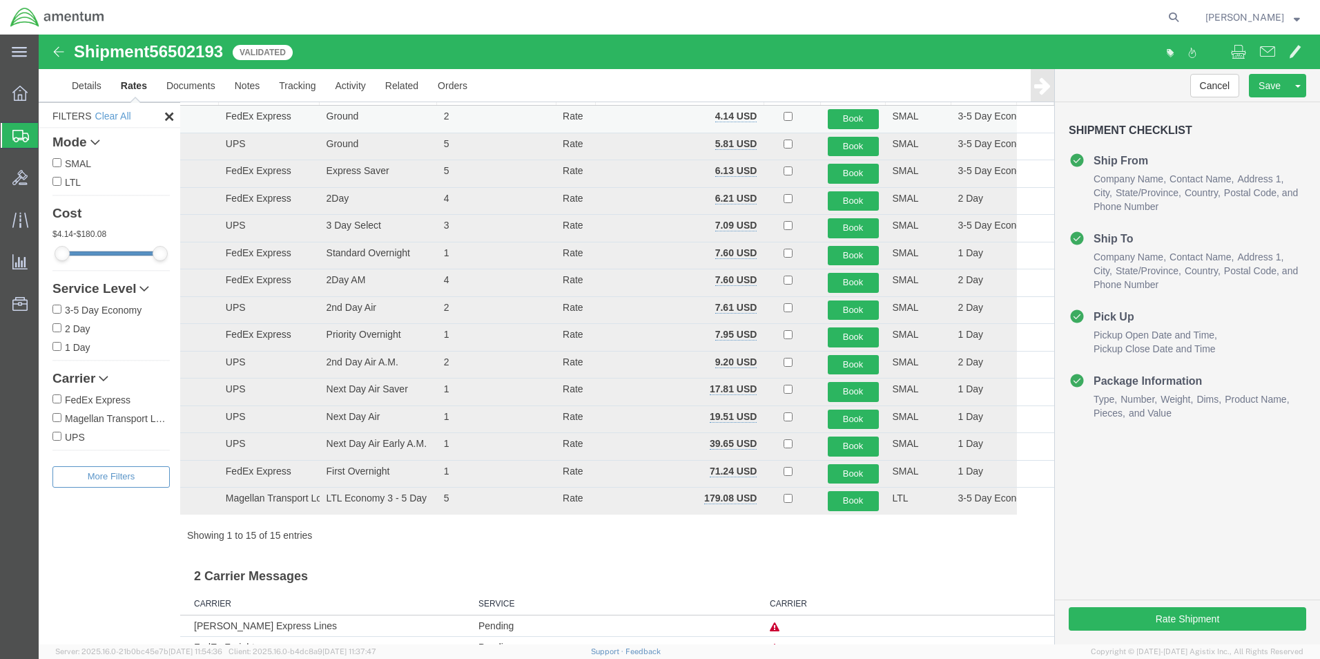
click at [264, 117] on td "FedEx Express" at bounding box center [269, 120] width 101 height 28
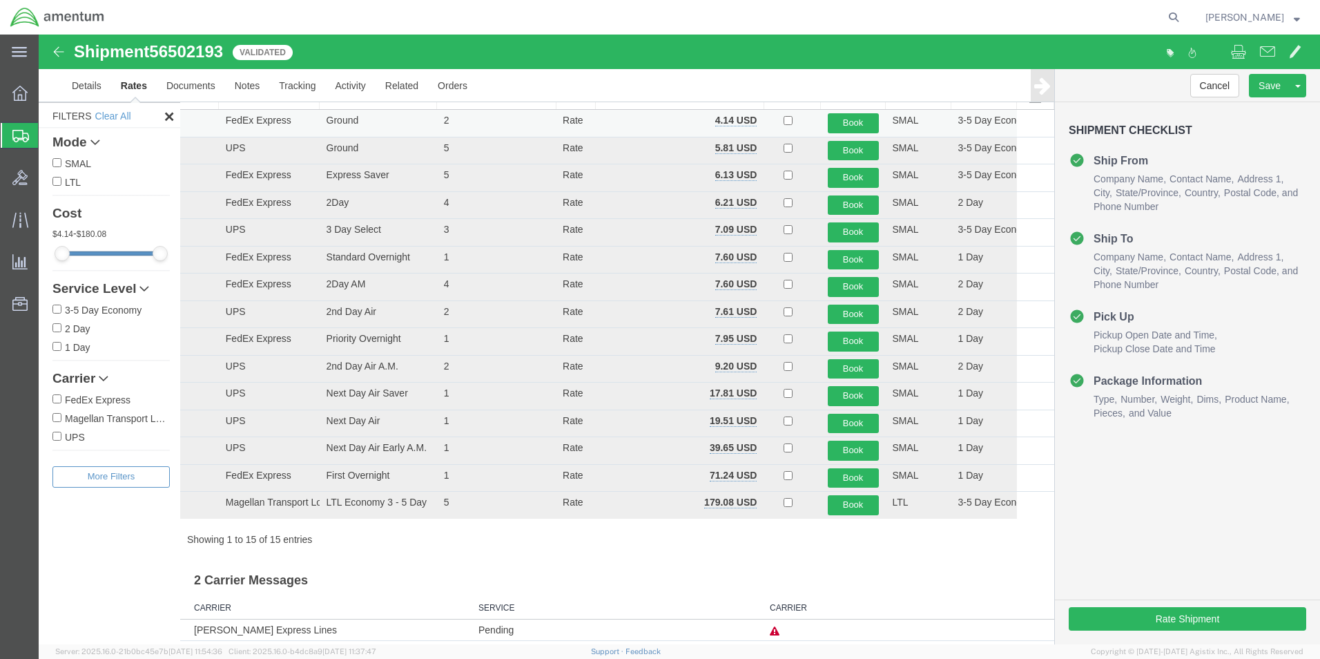
drag, startPoint x: 336, startPoint y: 150, endPoint x: 336, endPoint y: 120, distance: 29.7
click at [237, 121] on td "FedEx Express" at bounding box center [269, 124] width 101 height 28
click at [240, 121] on td "FedEx Express" at bounding box center [269, 124] width 101 height 28
click at [204, 120] on td at bounding box center [199, 124] width 39 height 28
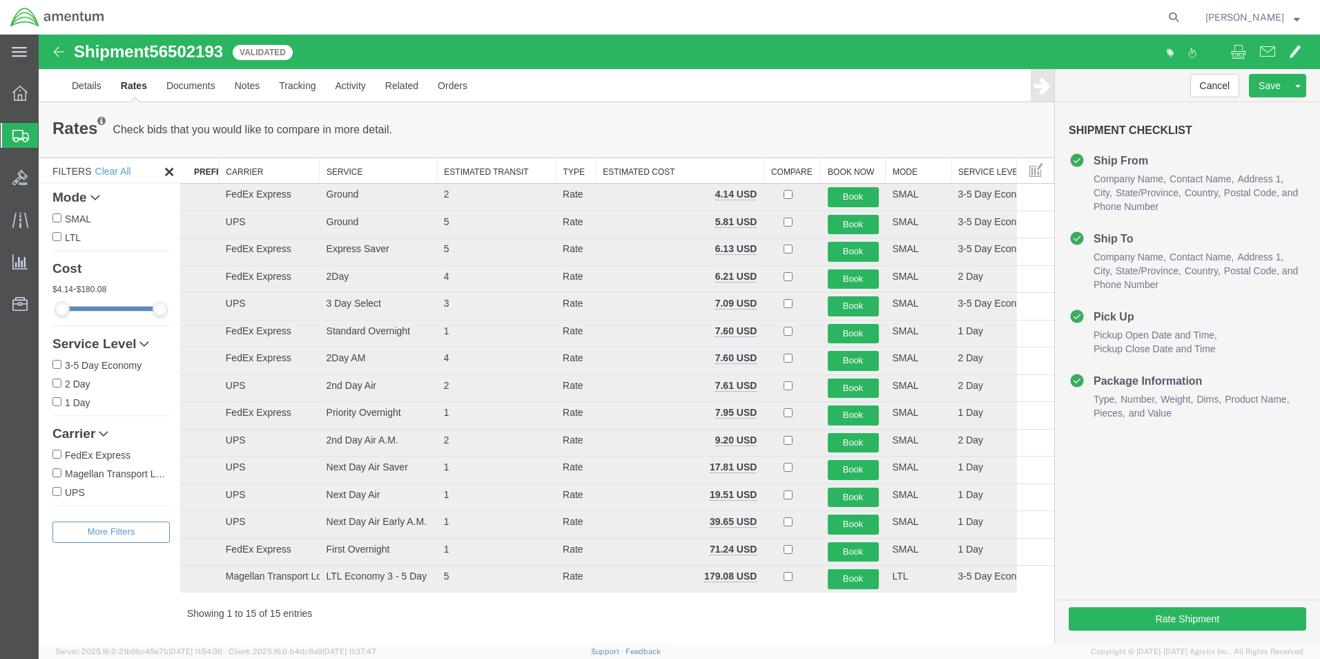
click at [244, 168] on th "Carrier" at bounding box center [269, 171] width 101 height 26
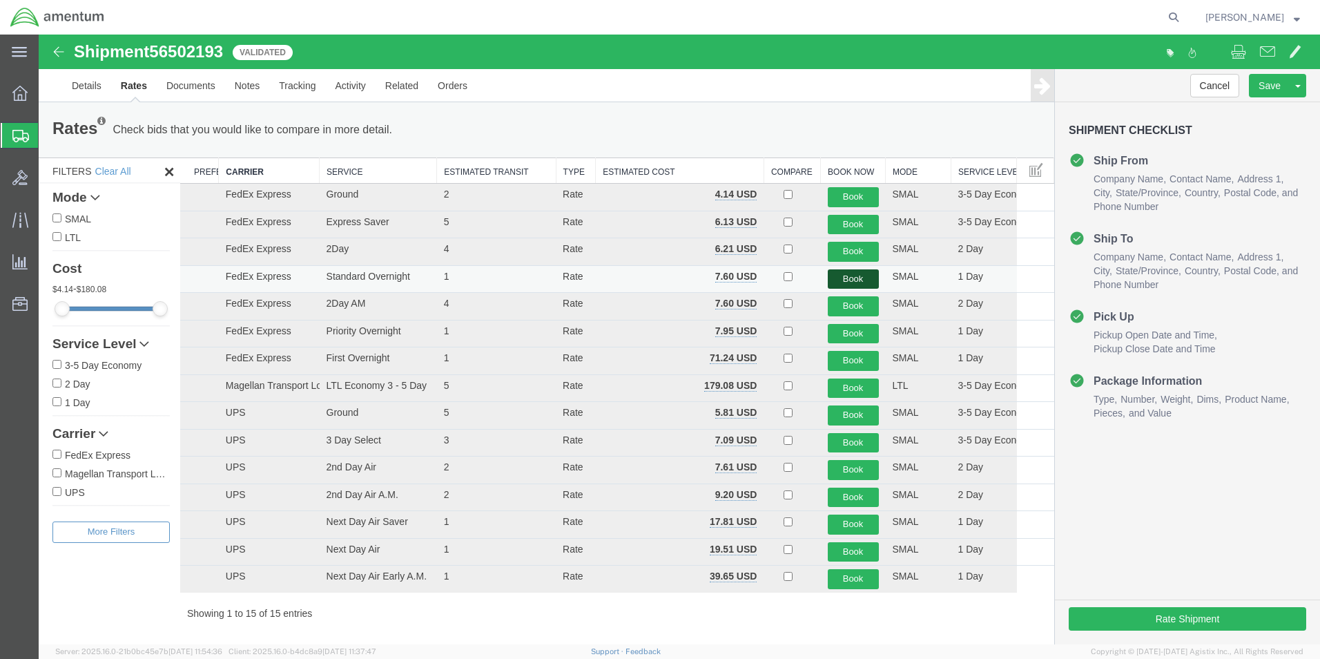
click at [844, 280] on button "Book" at bounding box center [853, 279] width 51 height 20
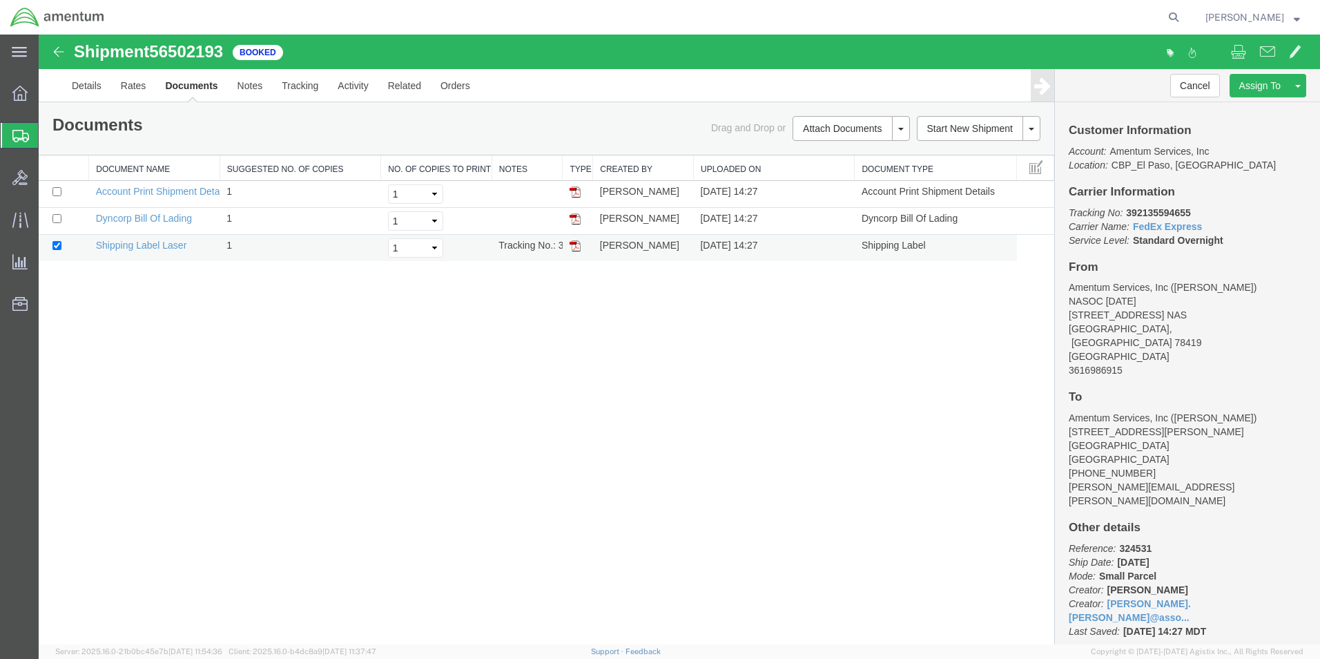
click at [579, 247] on img at bounding box center [575, 245] width 11 height 11
click at [78, 87] on link "Details" at bounding box center [86, 85] width 49 height 33
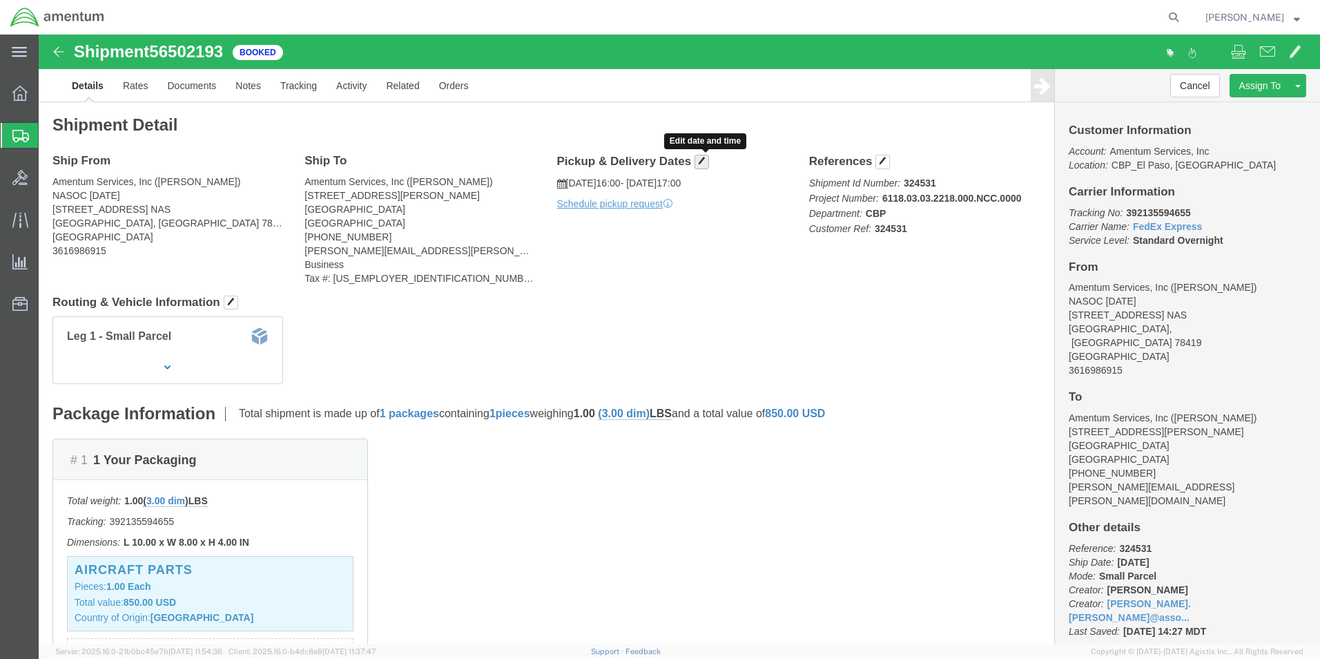
click span "button"
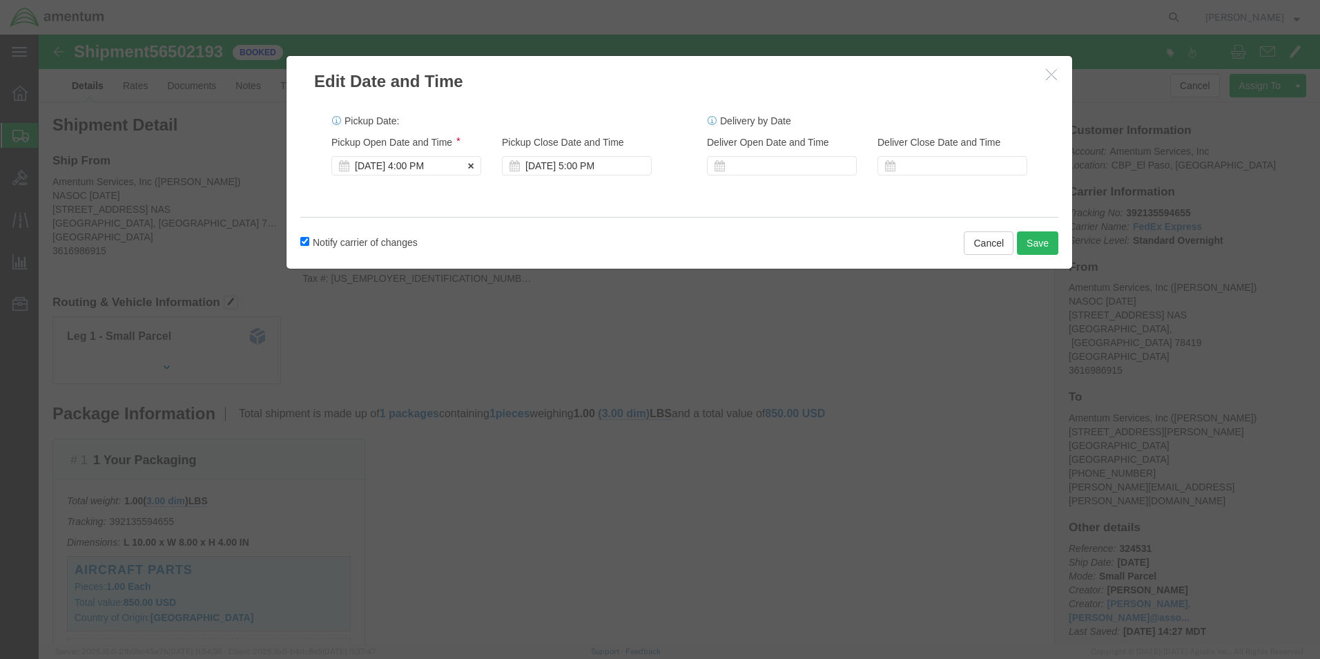
click div "[DATE] 4:00 PM"
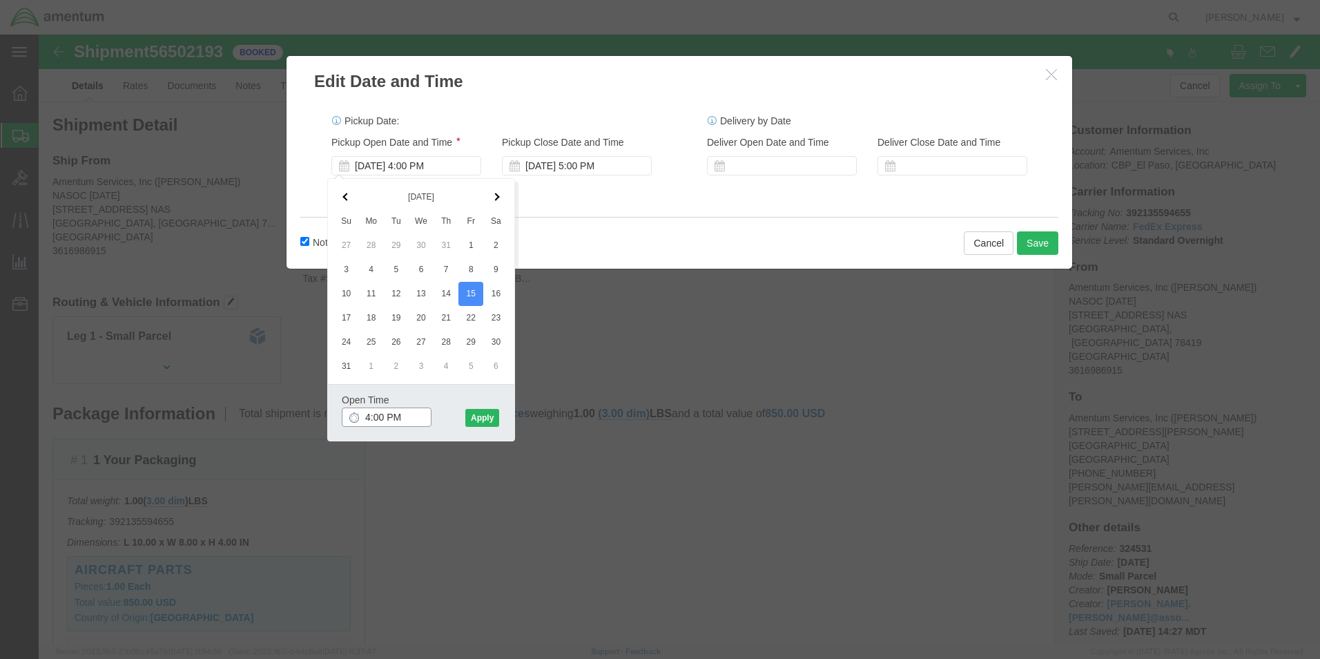
click input "4:00 PM"
click input "8:00 PM"
type input "8:00 AM"
click button "Apply"
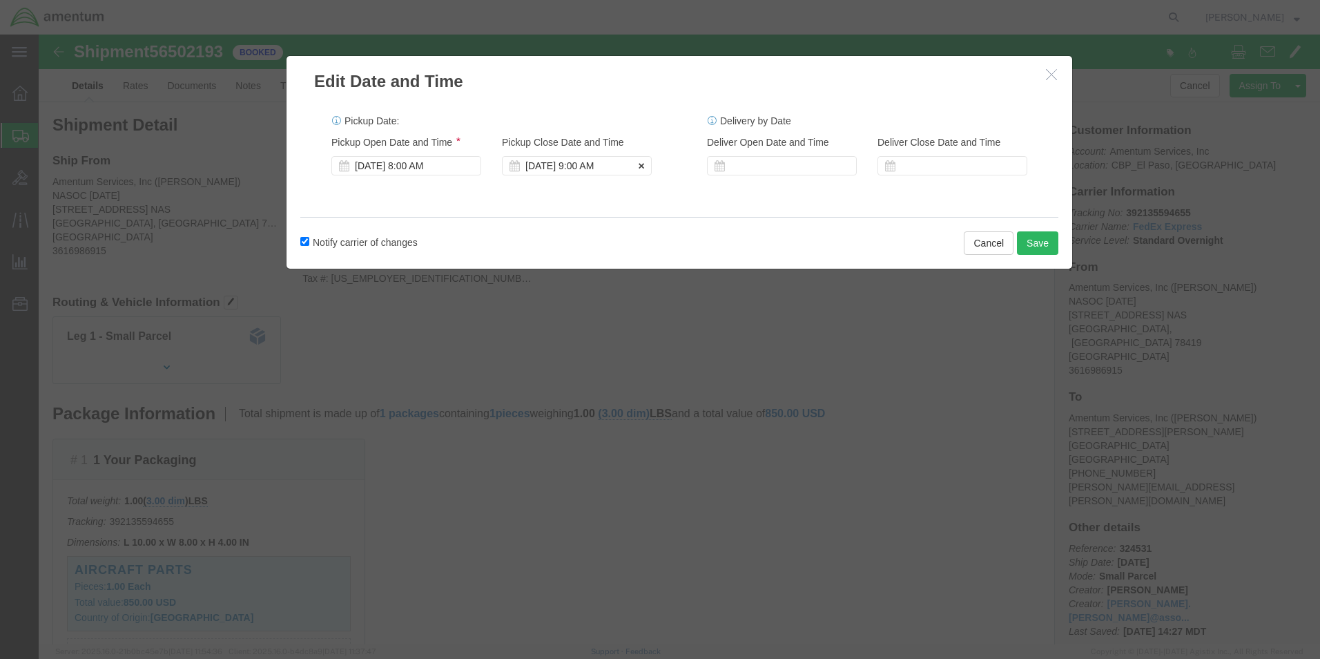
click div "[DATE] 9:00 AM"
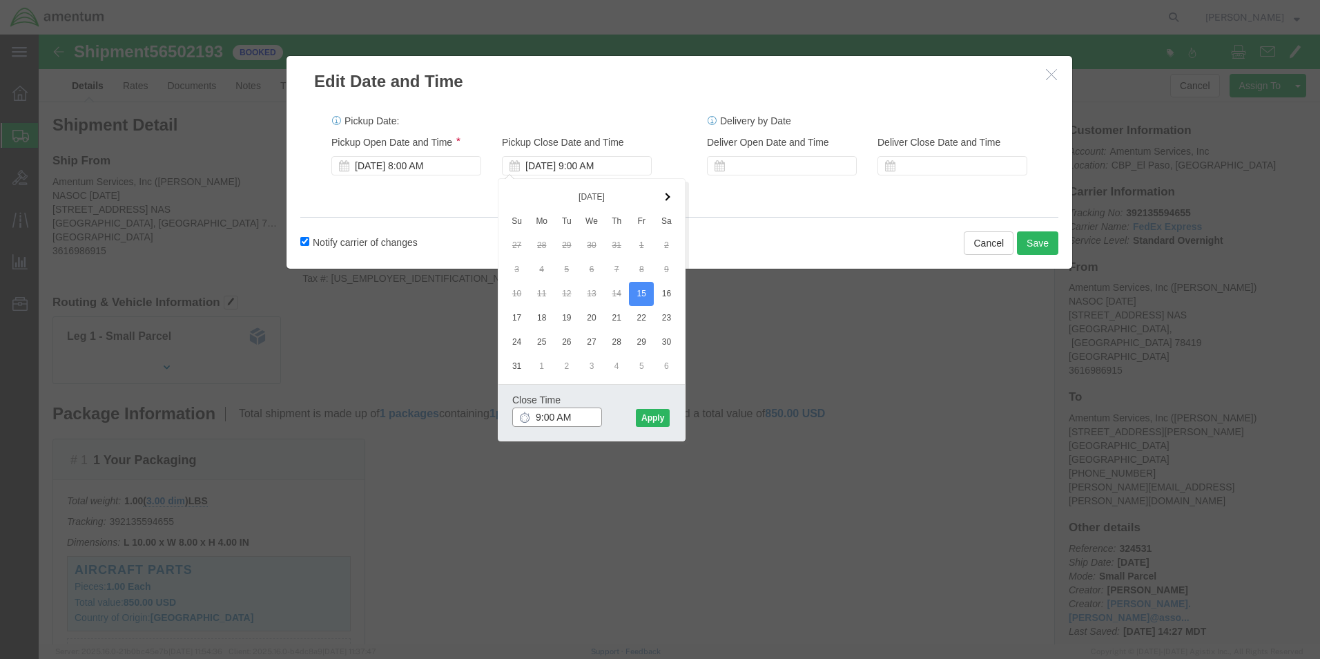
click input "9:00 AM"
click input "2:00 AM"
type input "2:00 PM"
click button "Apply"
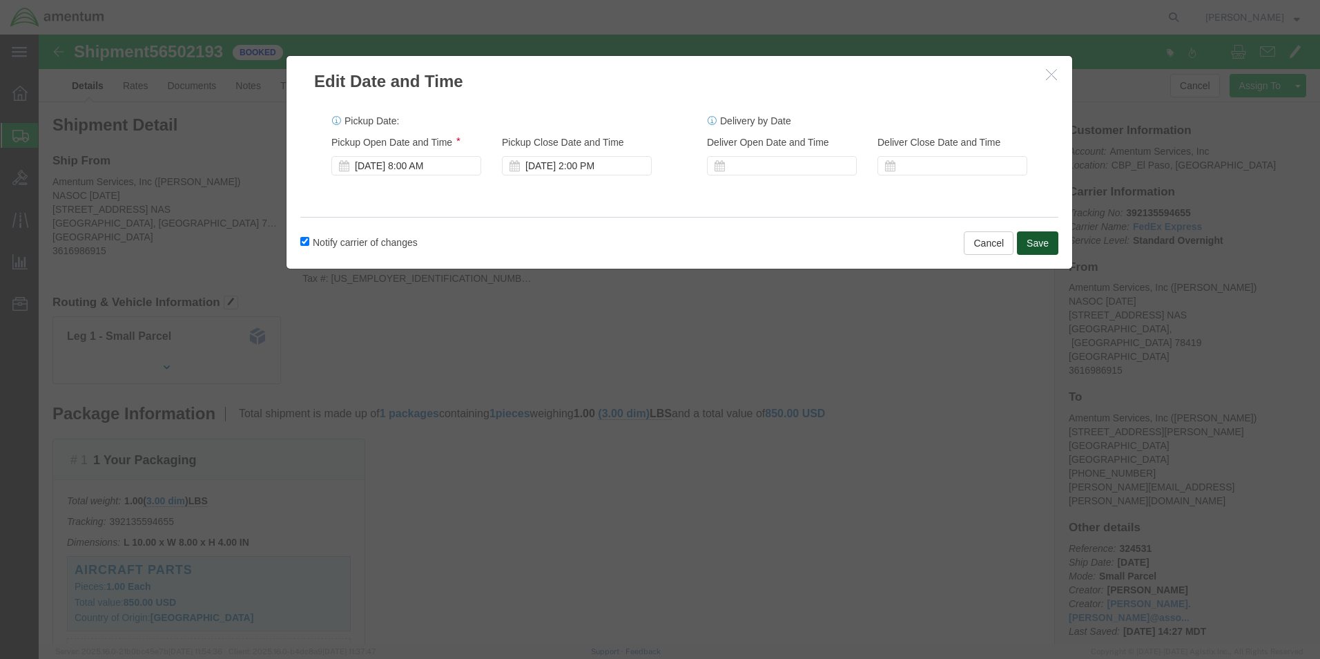
click button "Save"
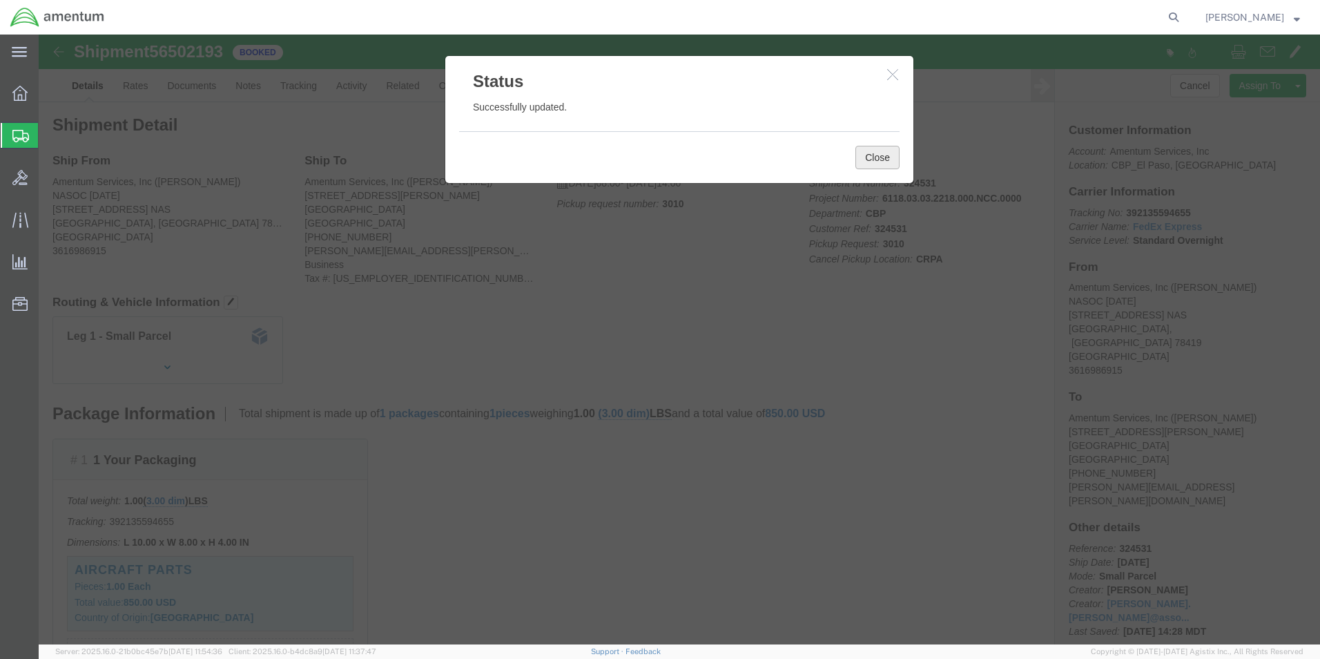
click button "Close"
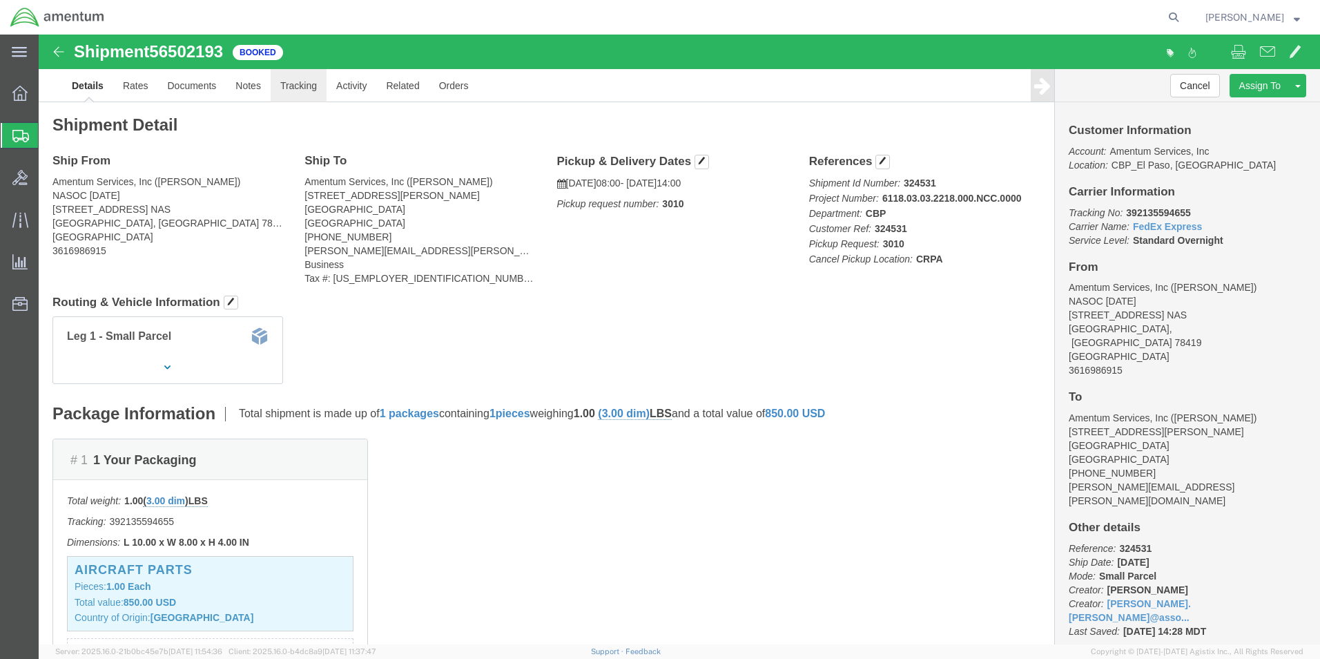
click link "Tracking"
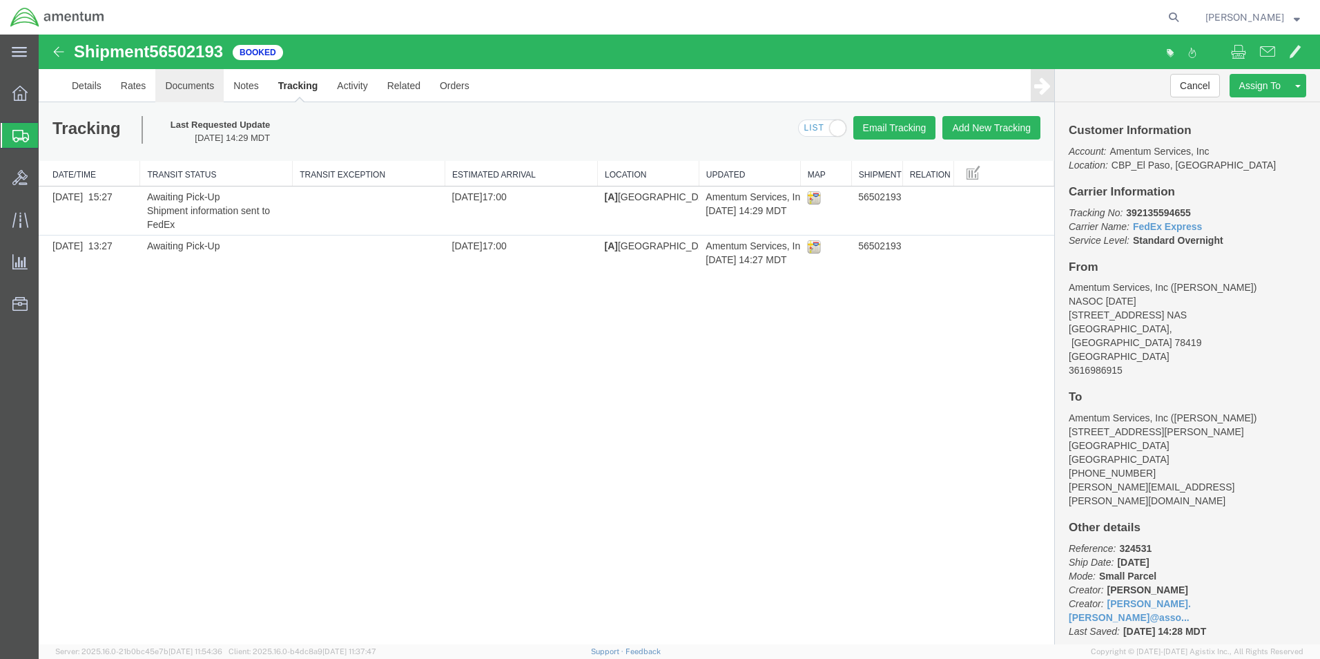
click at [195, 79] on link "Documents" at bounding box center [189, 85] width 68 height 33
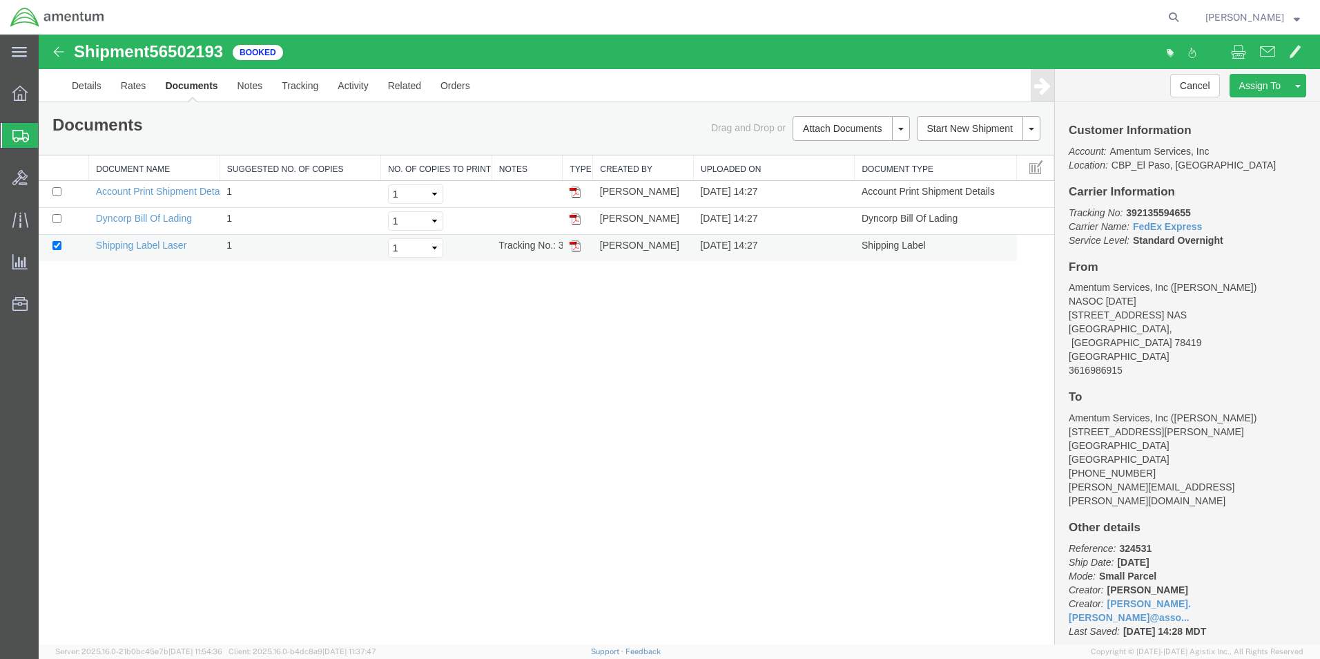
drag, startPoint x: 573, startPoint y: 251, endPoint x: 608, endPoint y: 256, distance: 35.6
click at [573, 251] on img at bounding box center [575, 245] width 11 height 11
